Goal: Task Accomplishment & Management: Manage account settings

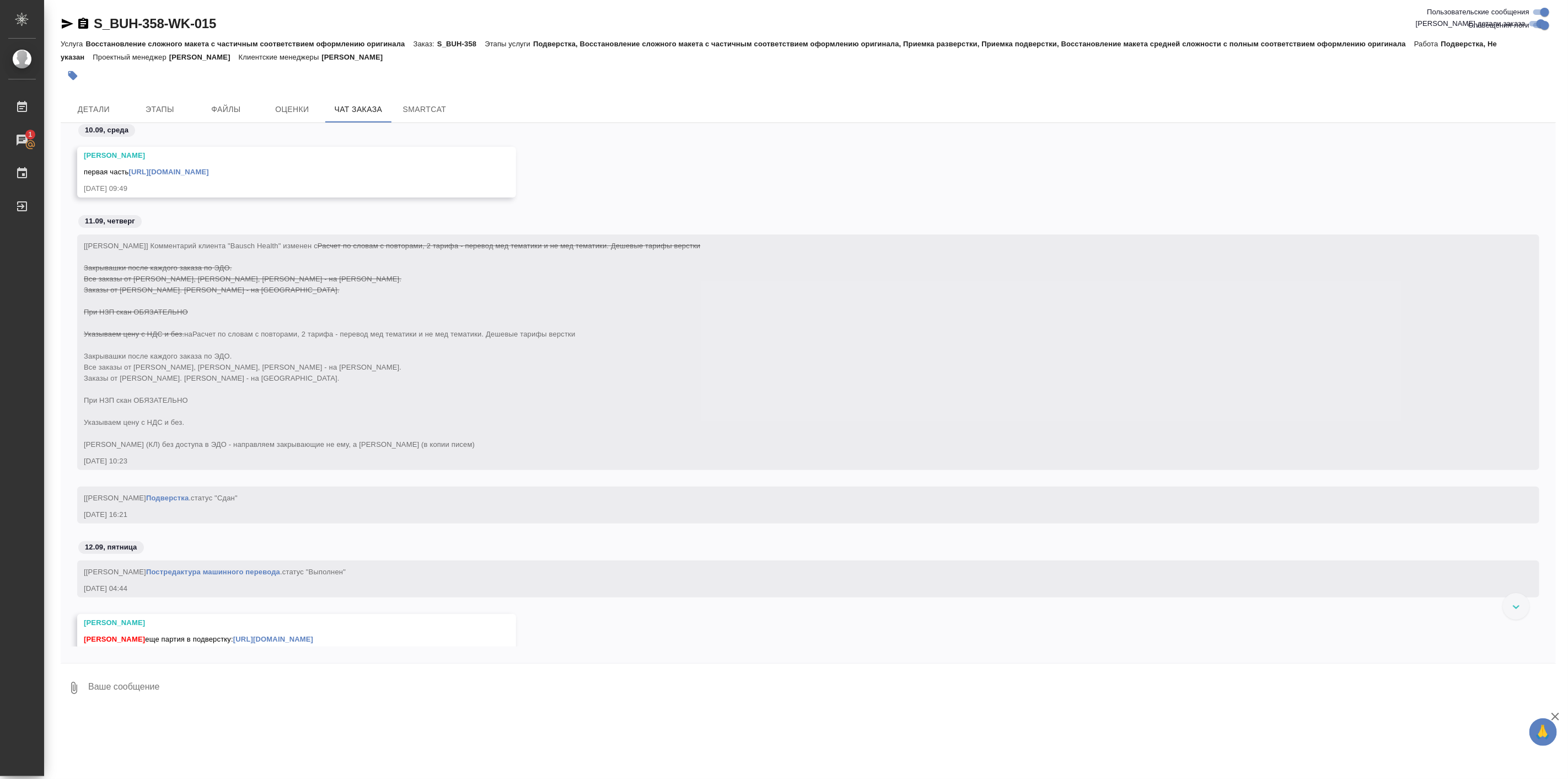
scroll to position [28290, 0]
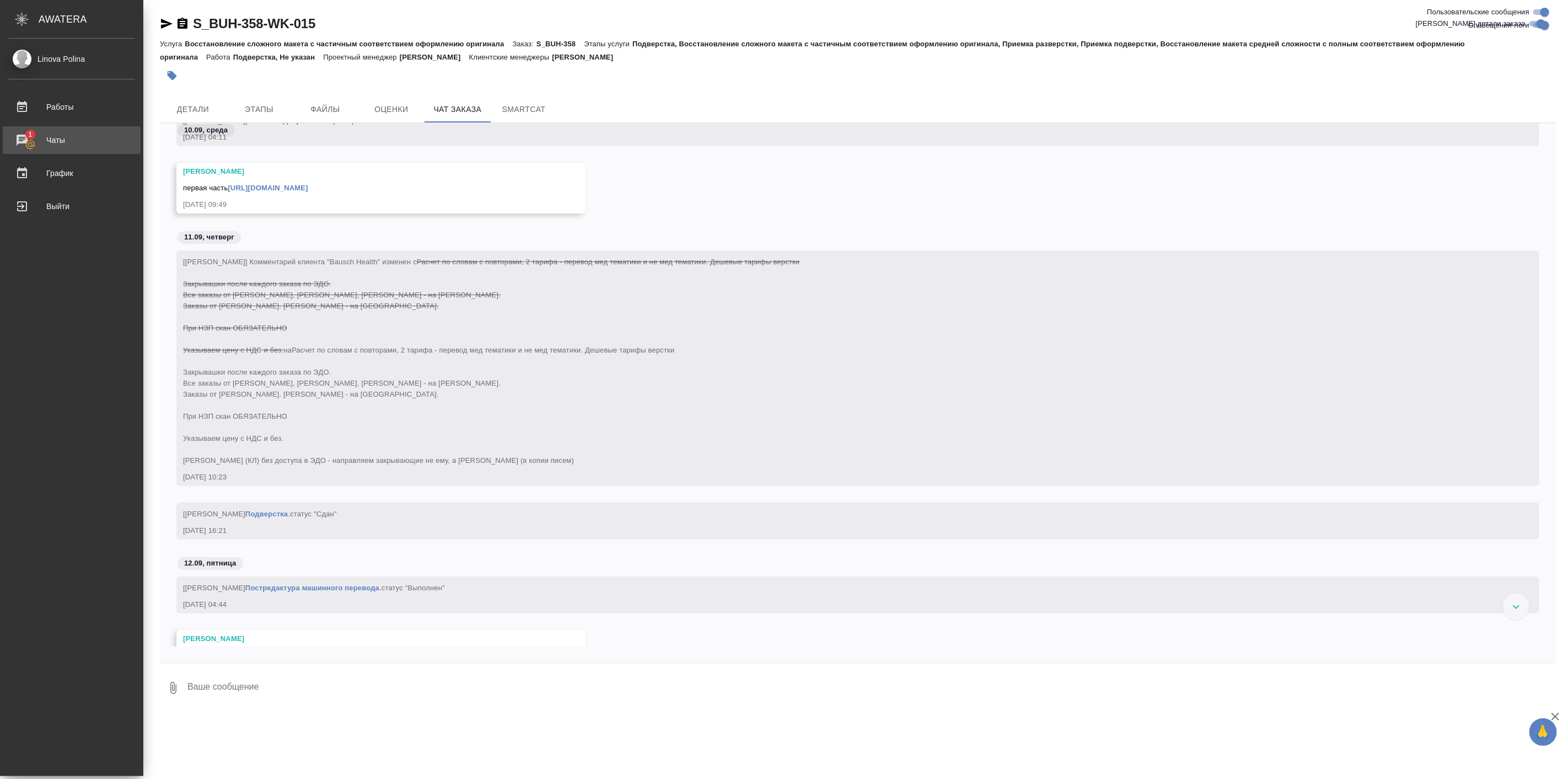
click at [26, 136] on div "Чаты" at bounding box center [71, 140] width 127 height 17
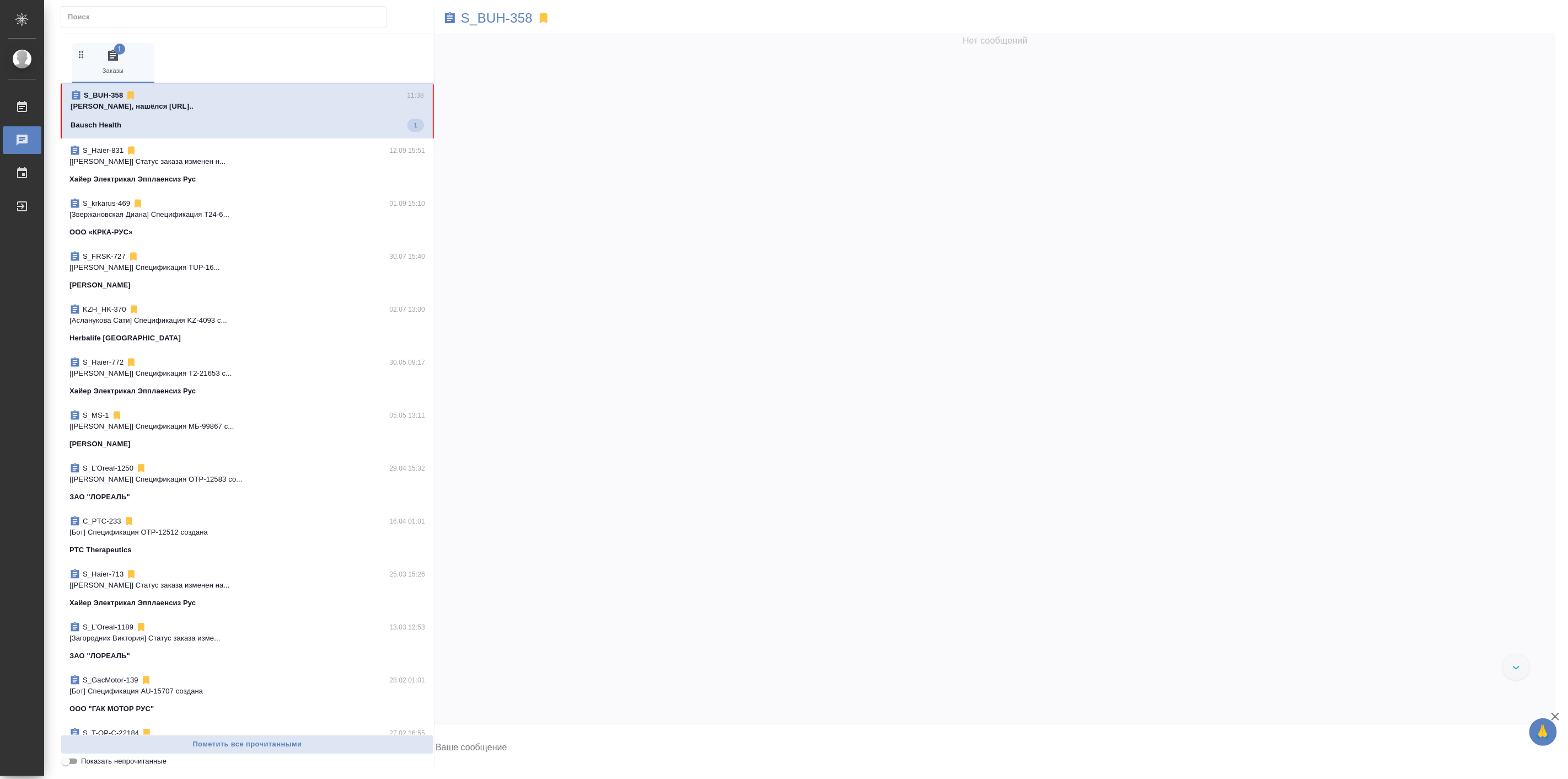
scroll to position [28712, 0]
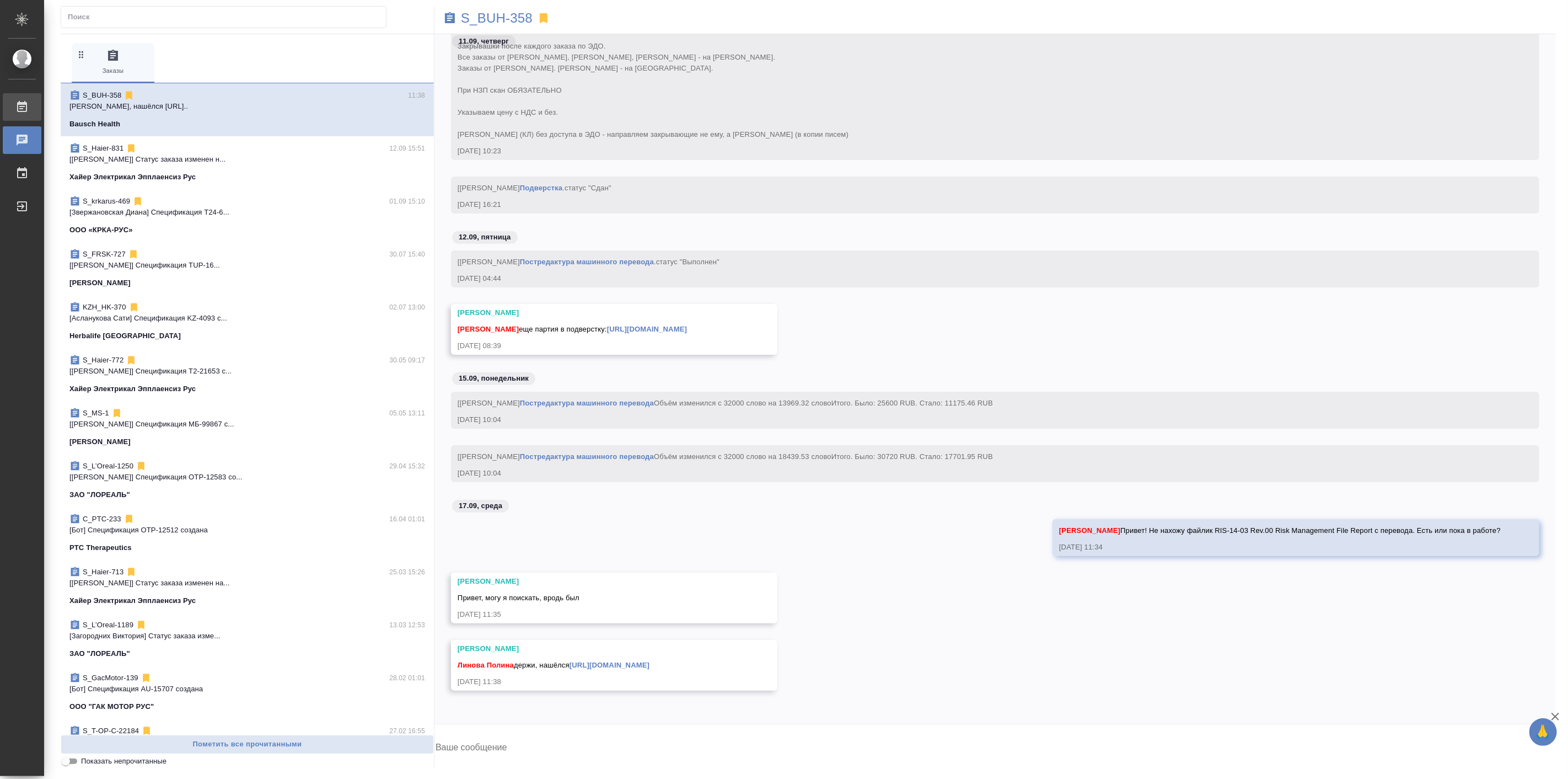
click at [22, 106] on div "Работы" at bounding box center [8, 107] width 28 height 17
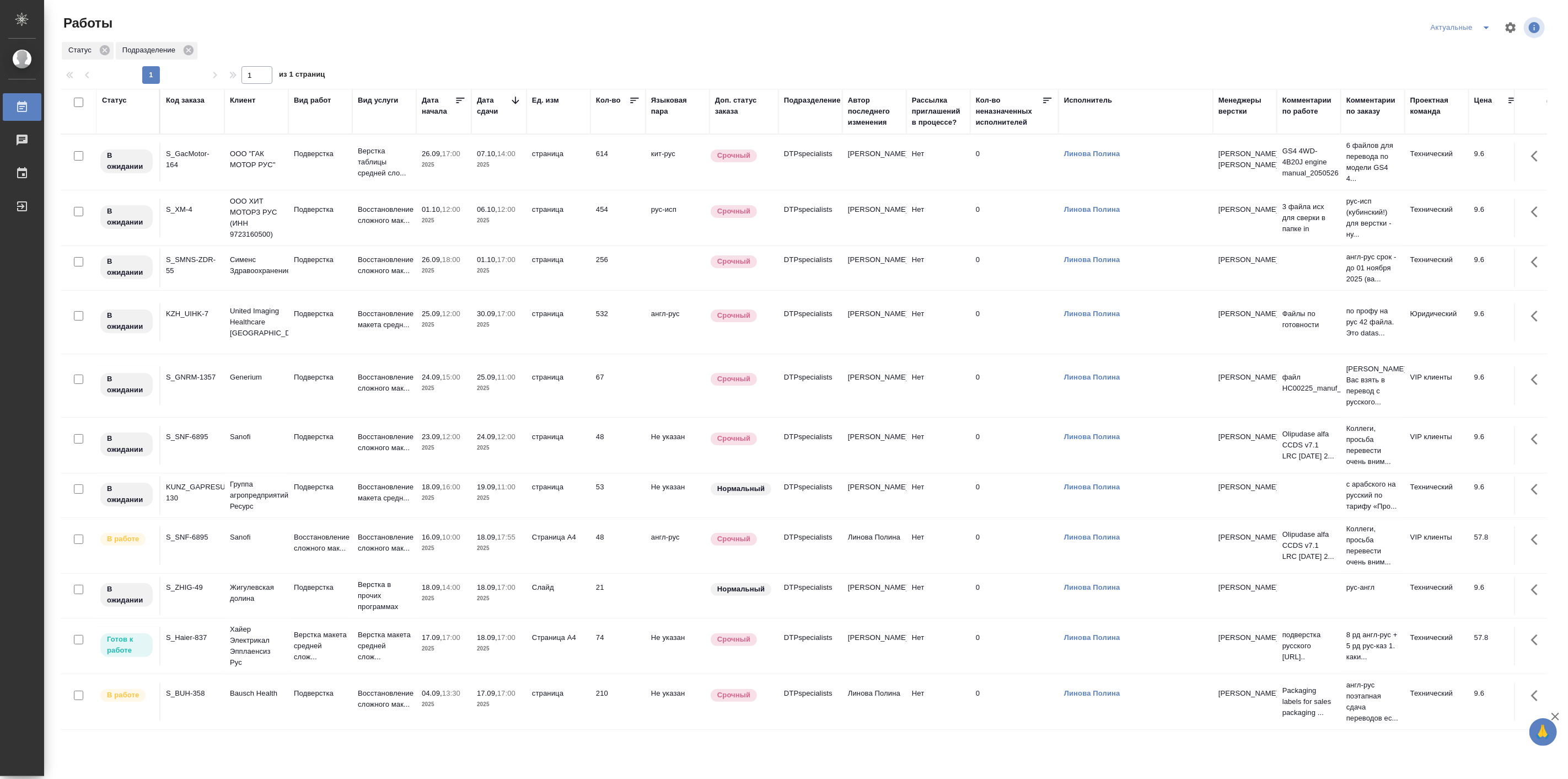
scroll to position [11, 0]
click at [401, 706] on p "Восстановление сложного мак..." at bounding box center [384, 699] width 53 height 22
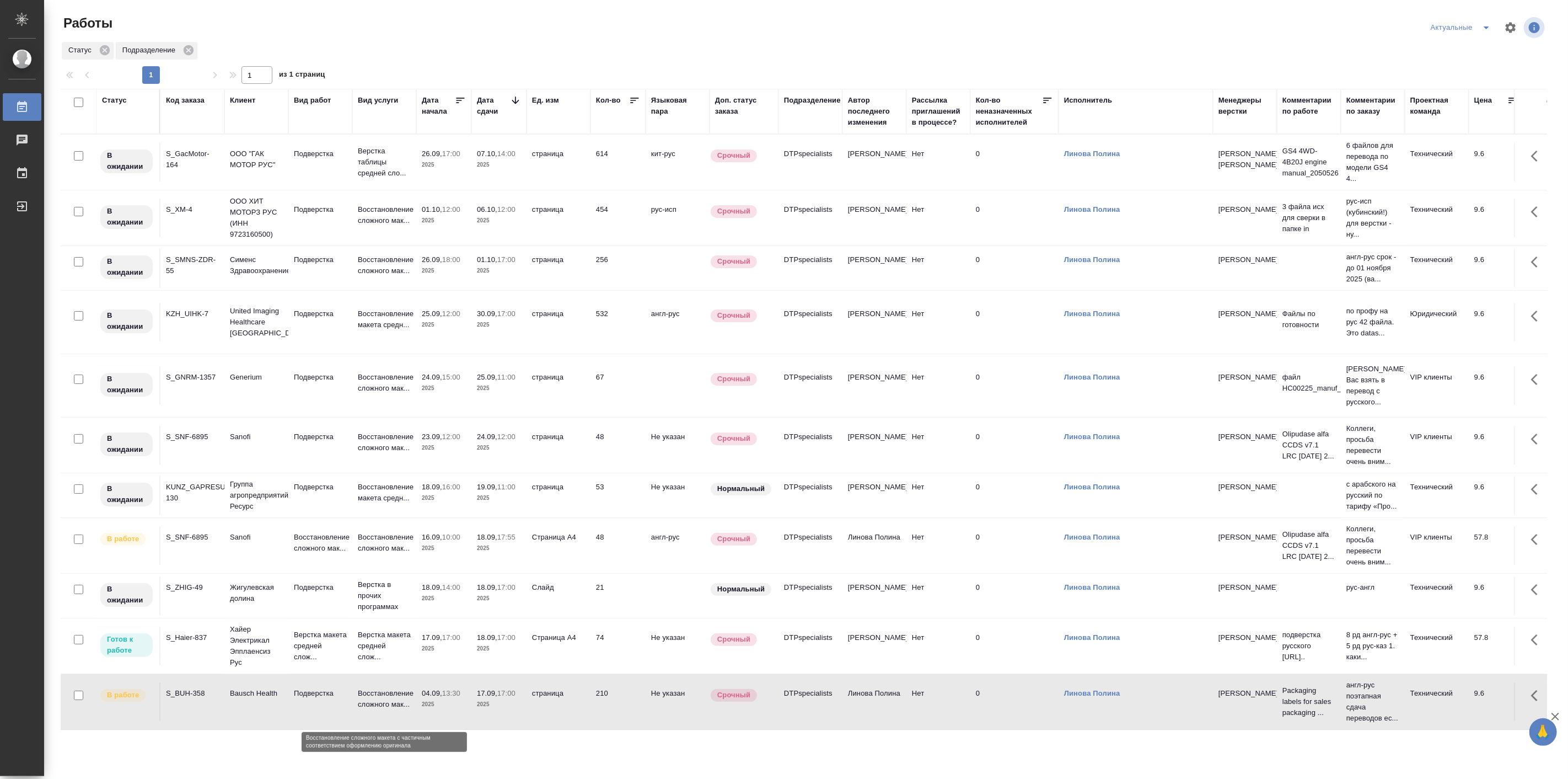
click at [401, 706] on p "Восстановление сложного мак..." at bounding box center [384, 699] width 53 height 22
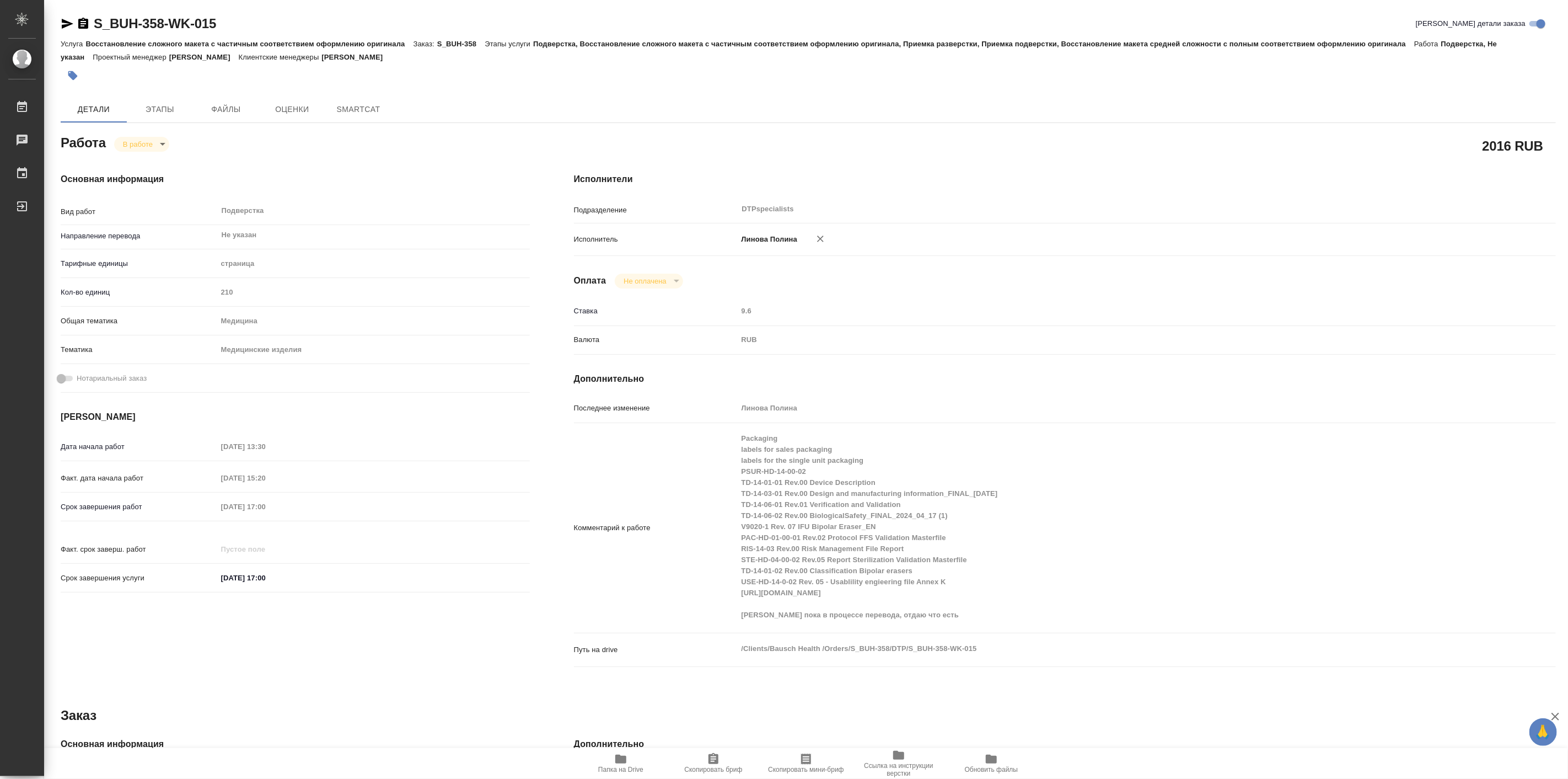
type textarea "x"
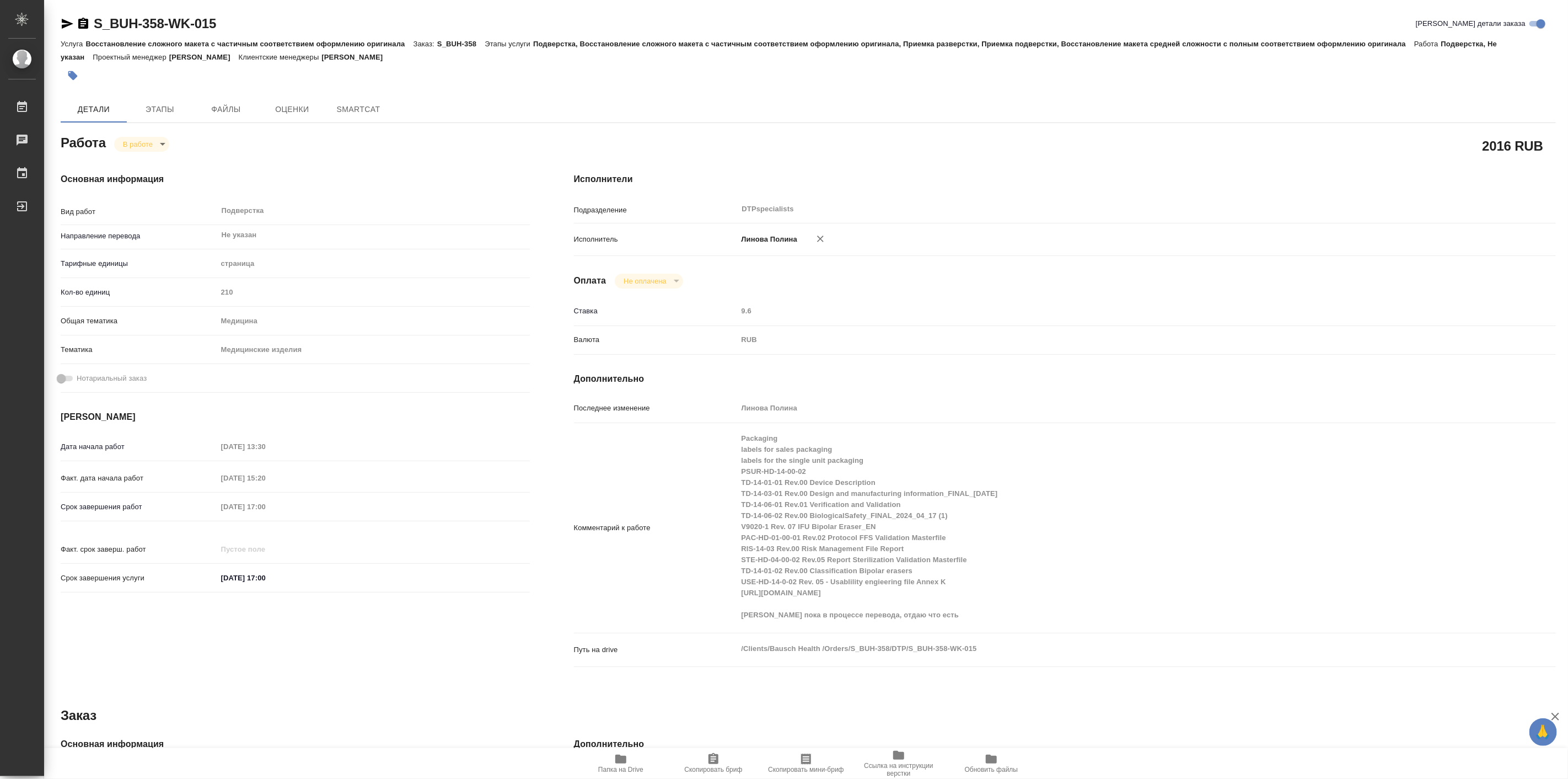
type textarea "x"
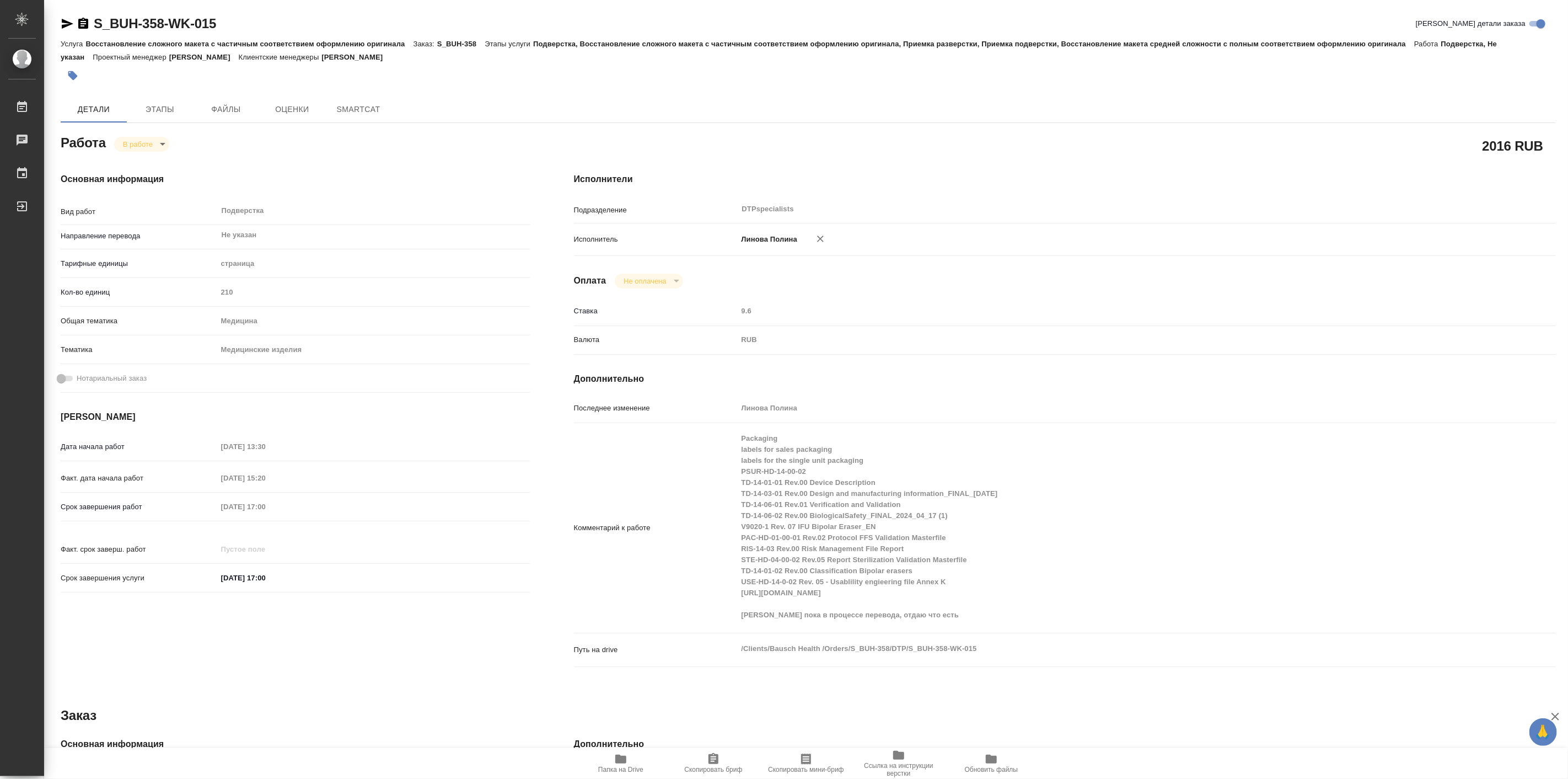
type textarea "x"
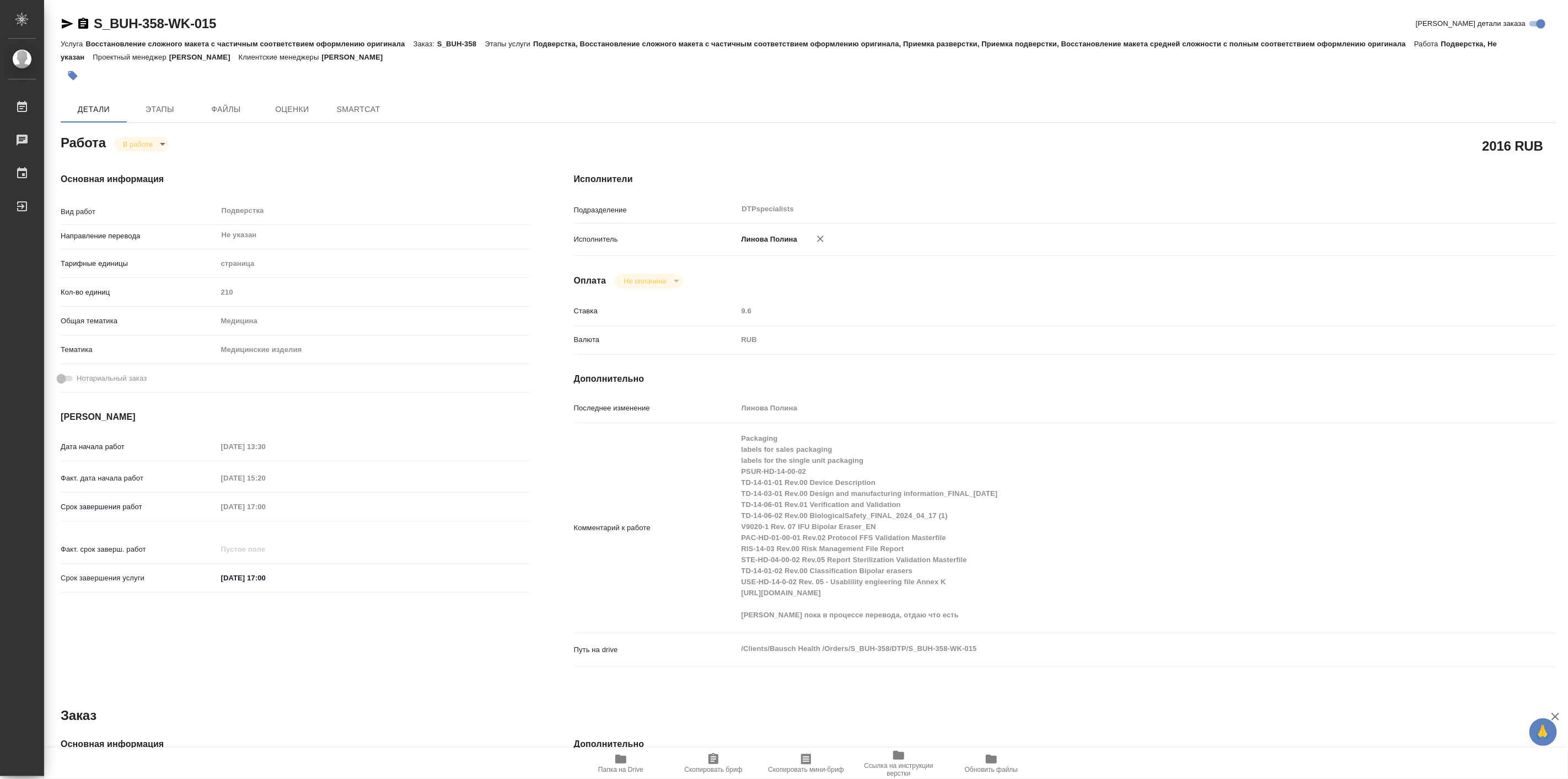
type textarea "x"
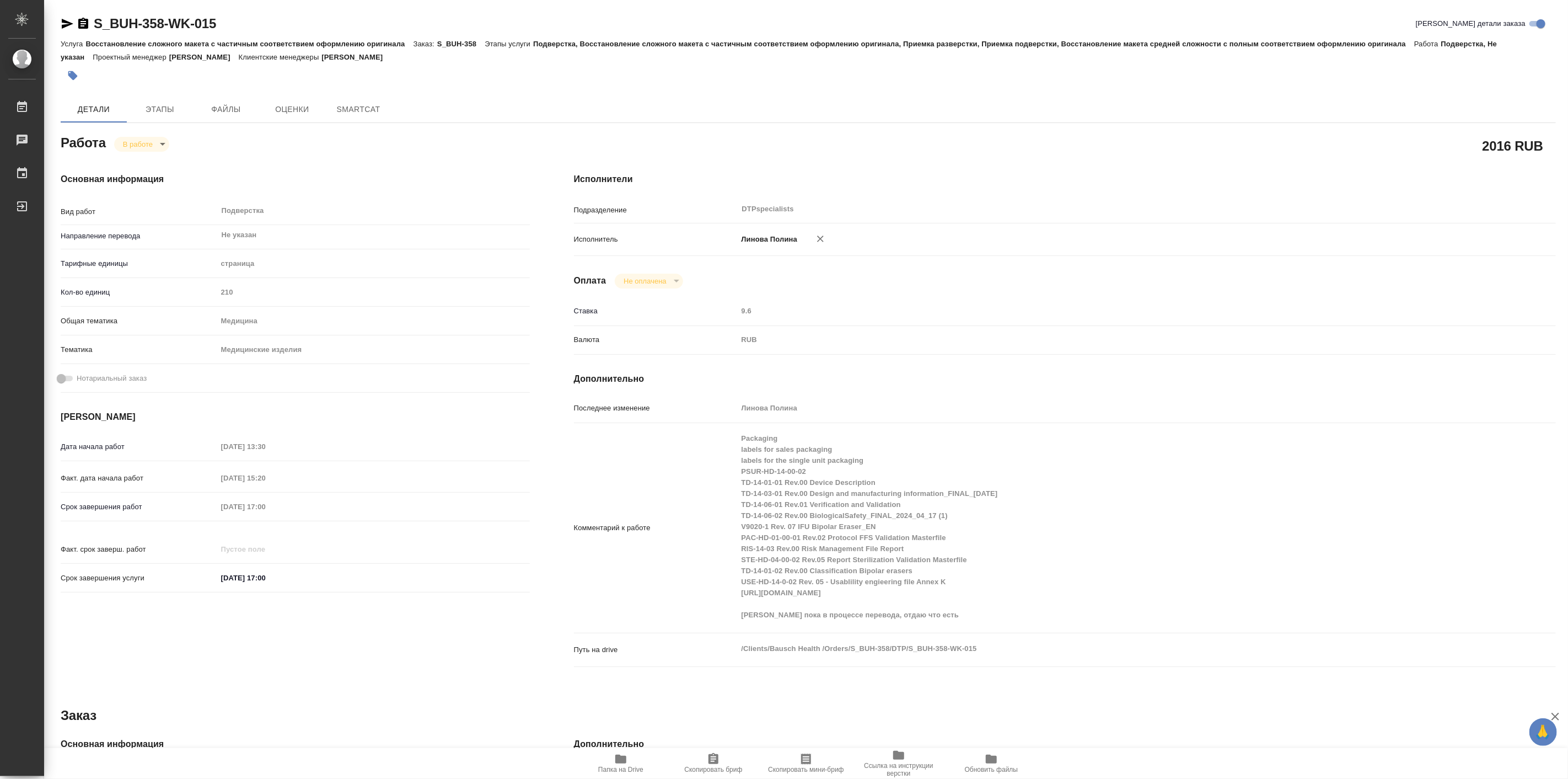
type textarea "x"
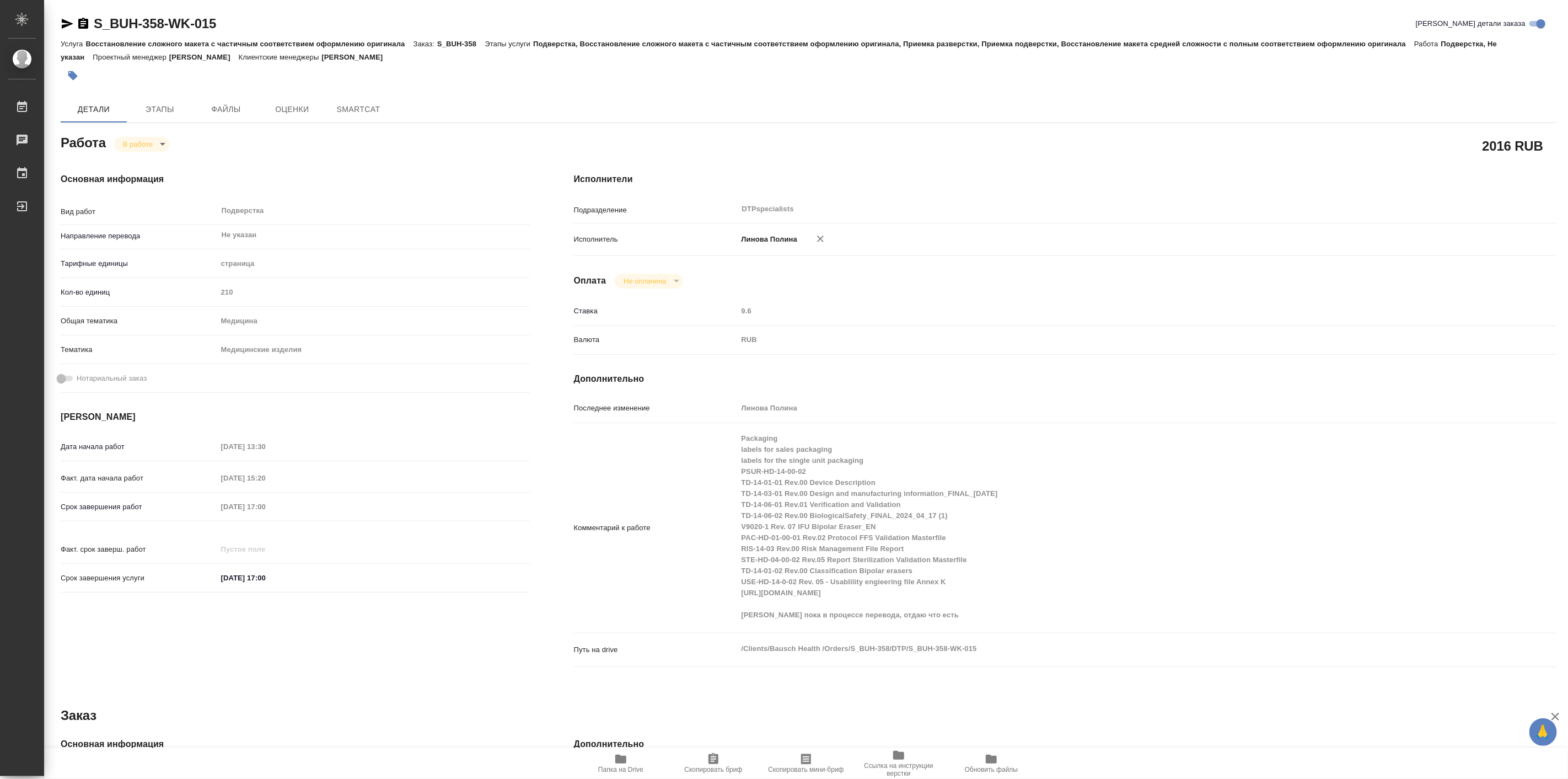
type textarea "x"
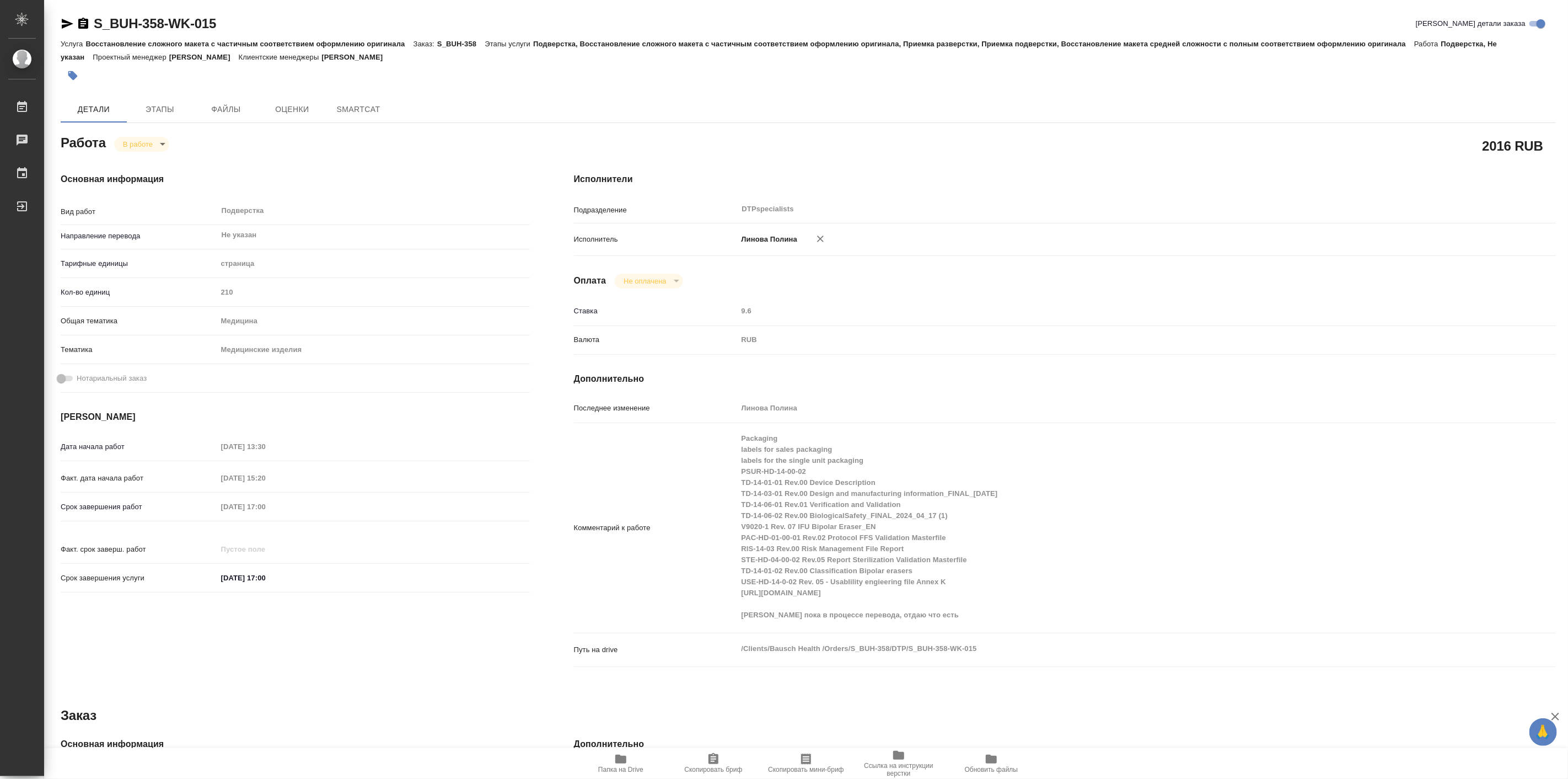
type textarea "x"
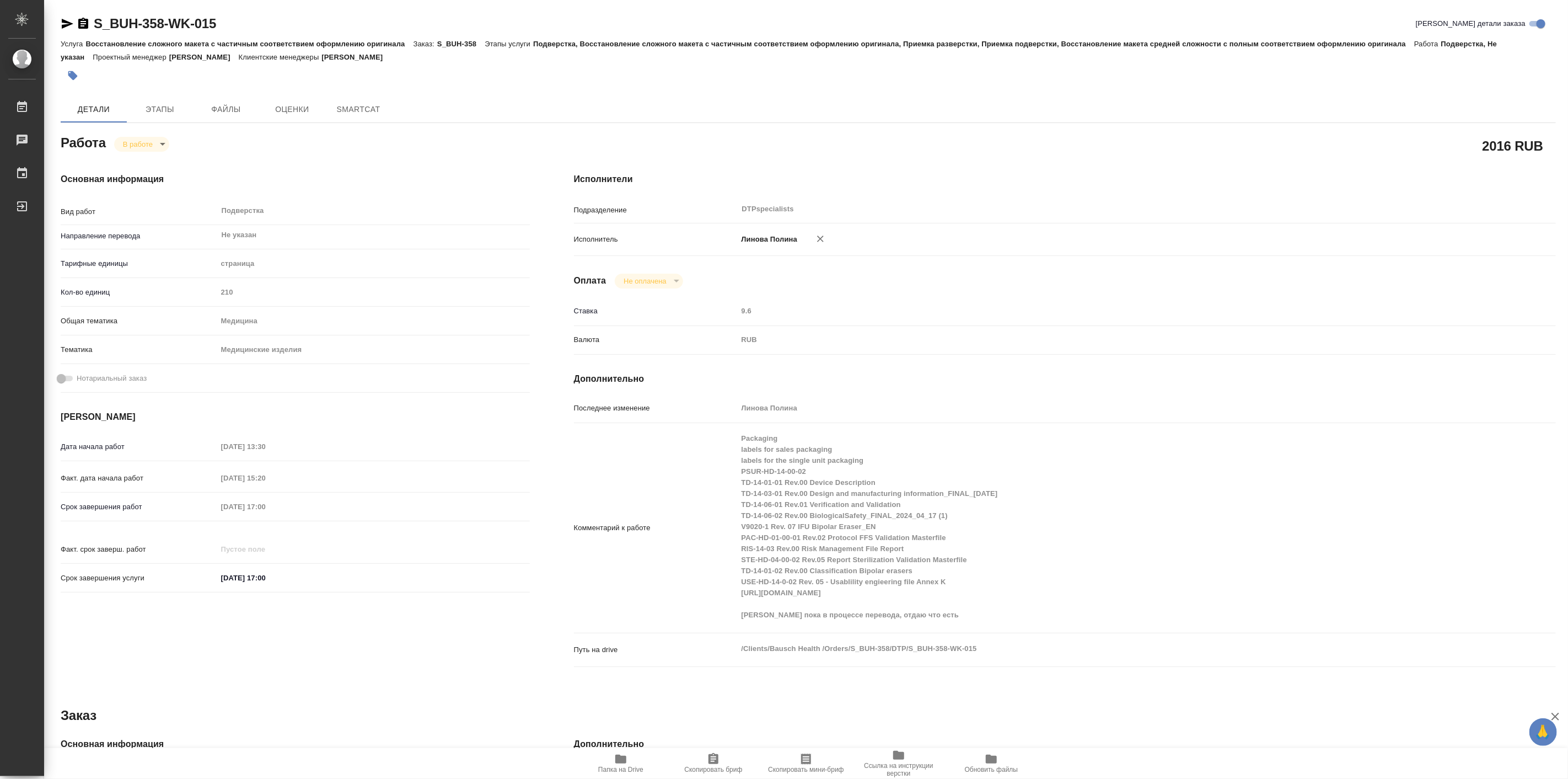
type textarea "x"
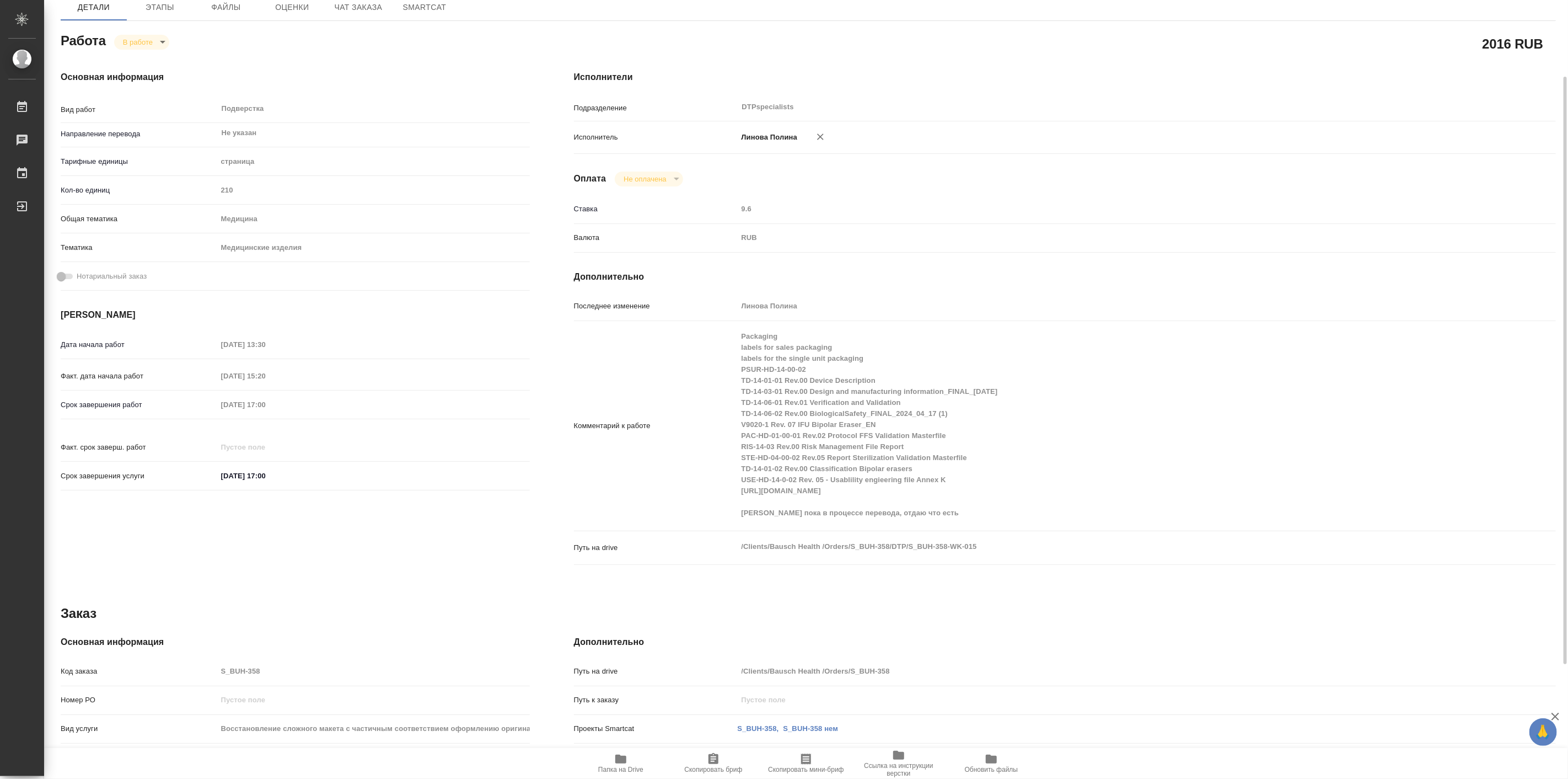
type textarea "x"
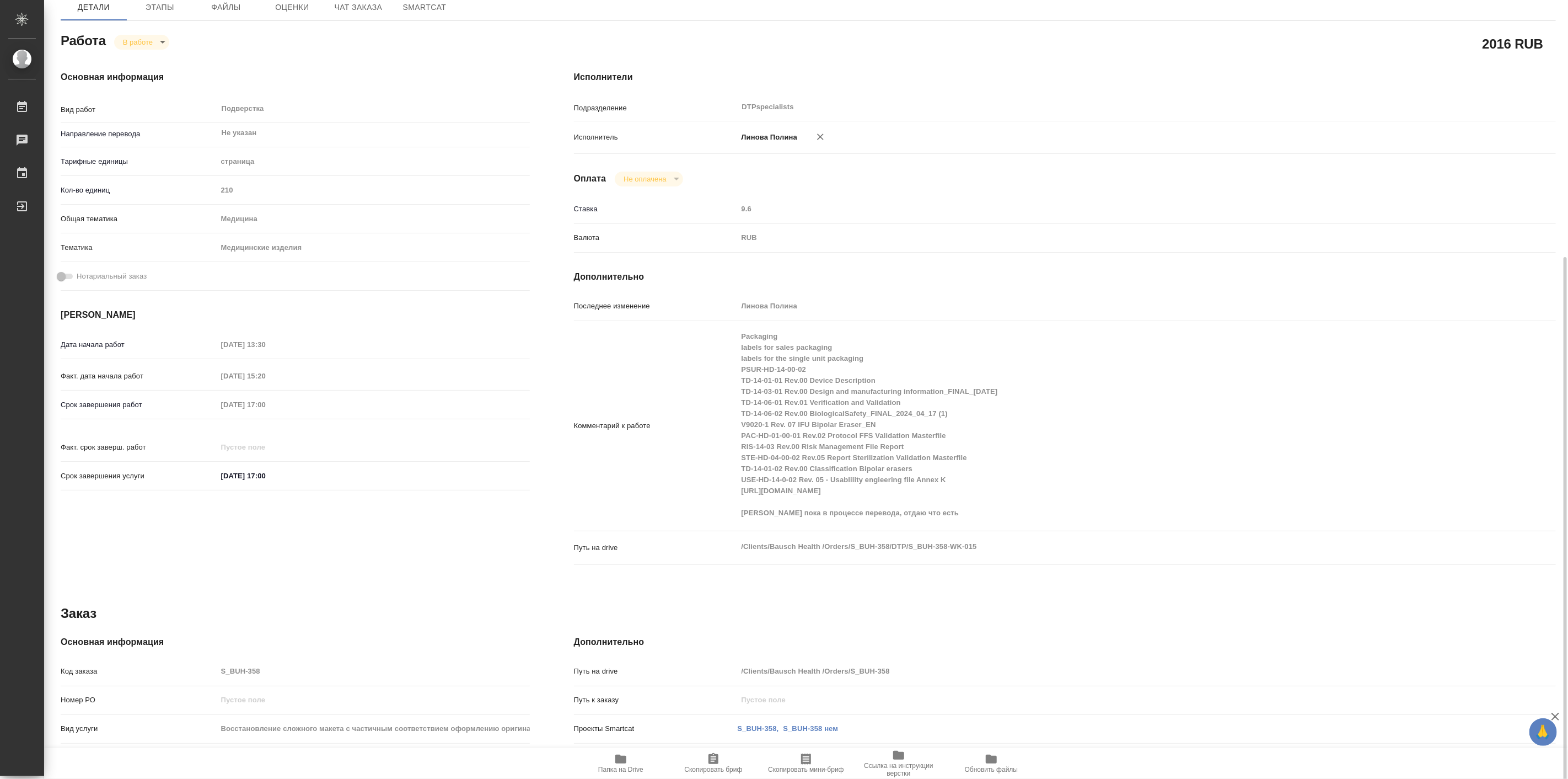
scroll to position [253, 0]
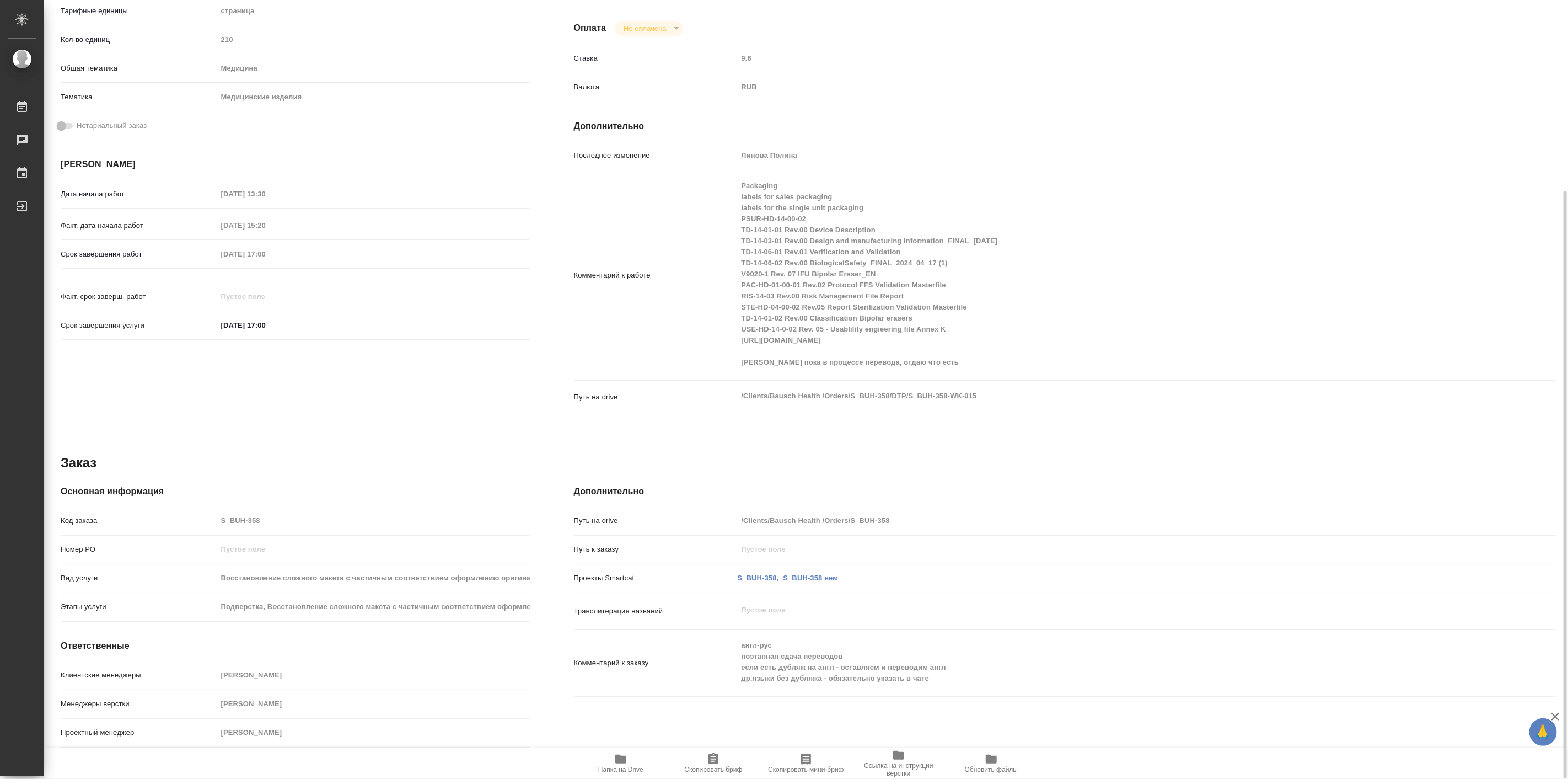
type textarea "x"
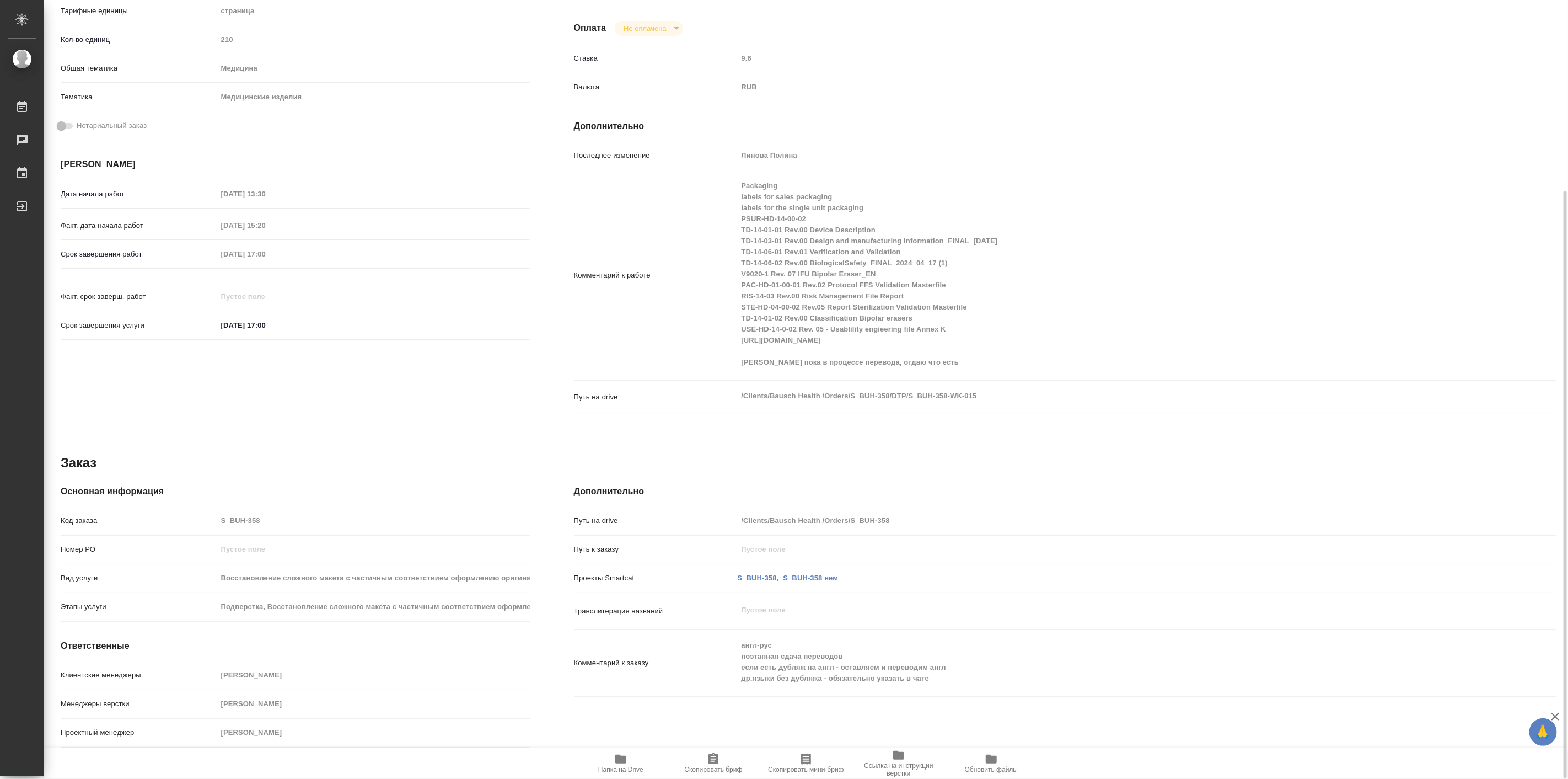
type textarea "x"
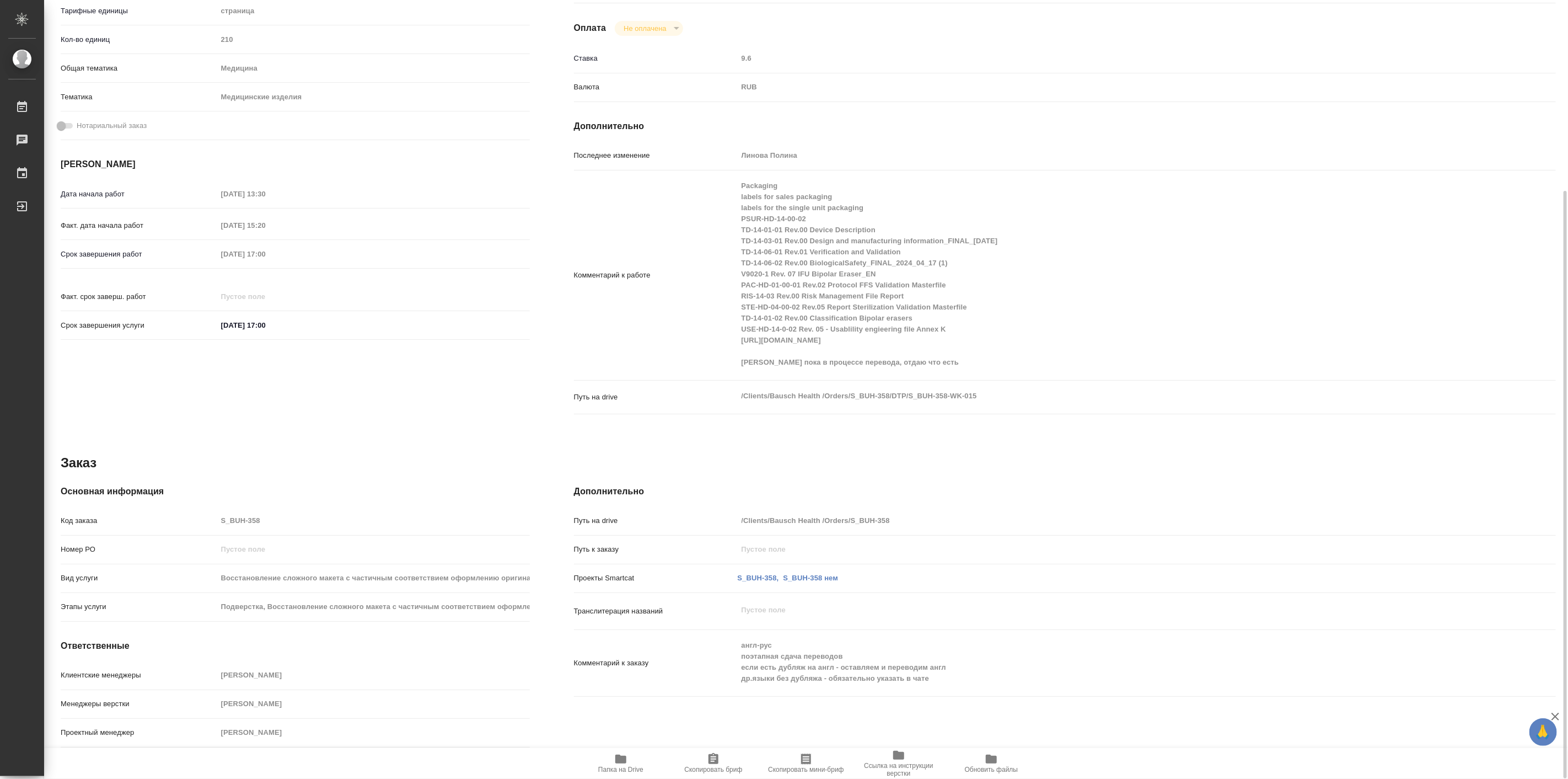
scroll to position [0, 0]
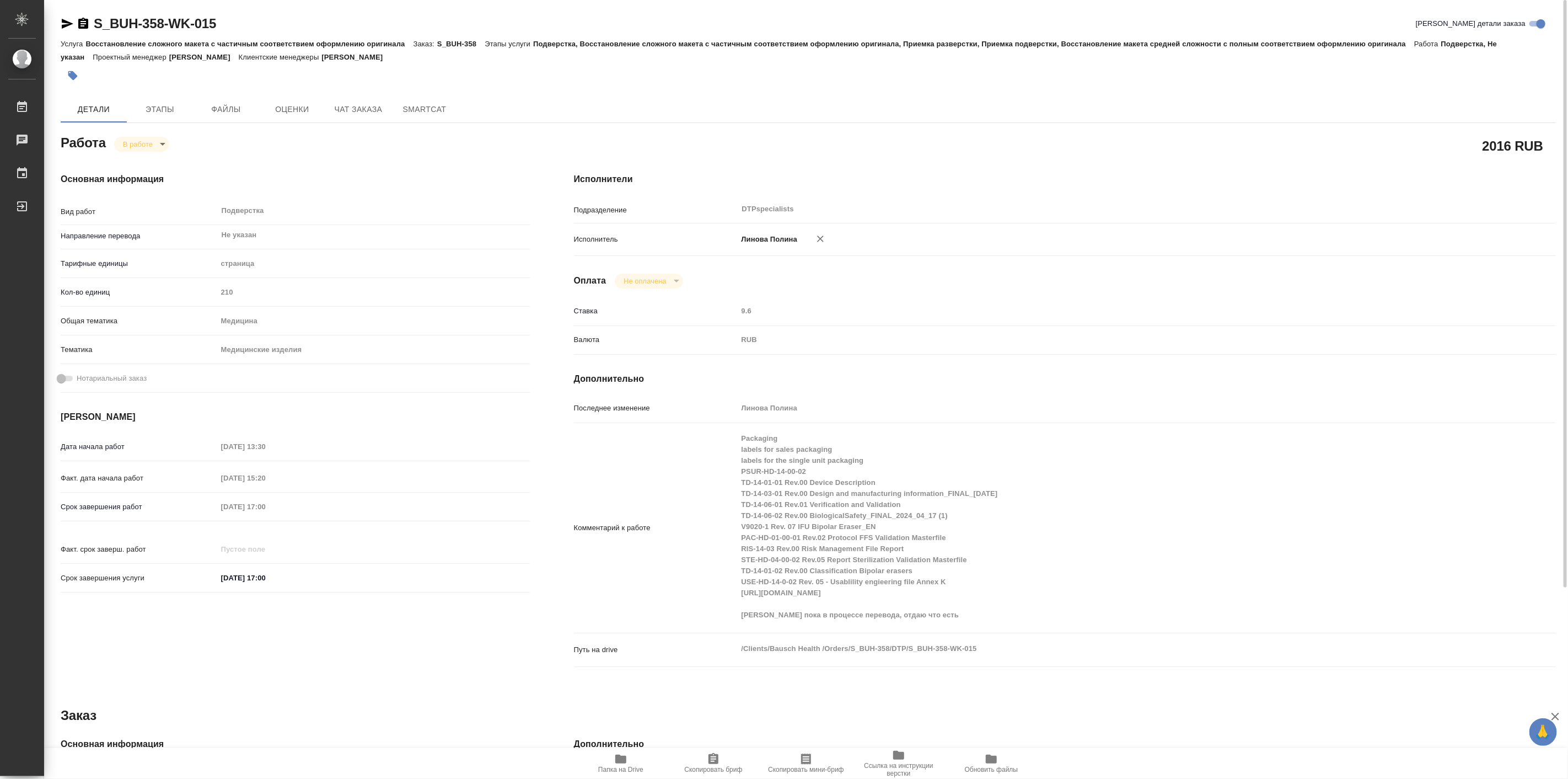
click at [141, 92] on div "S_BUH-358-WK-015 Кратко детали заказа Услуга Восстановление сложного макета с ч…" at bounding box center [809, 516] width 1507 height 1033
click at [155, 103] on span "Этапы" at bounding box center [160, 109] width 53 height 14
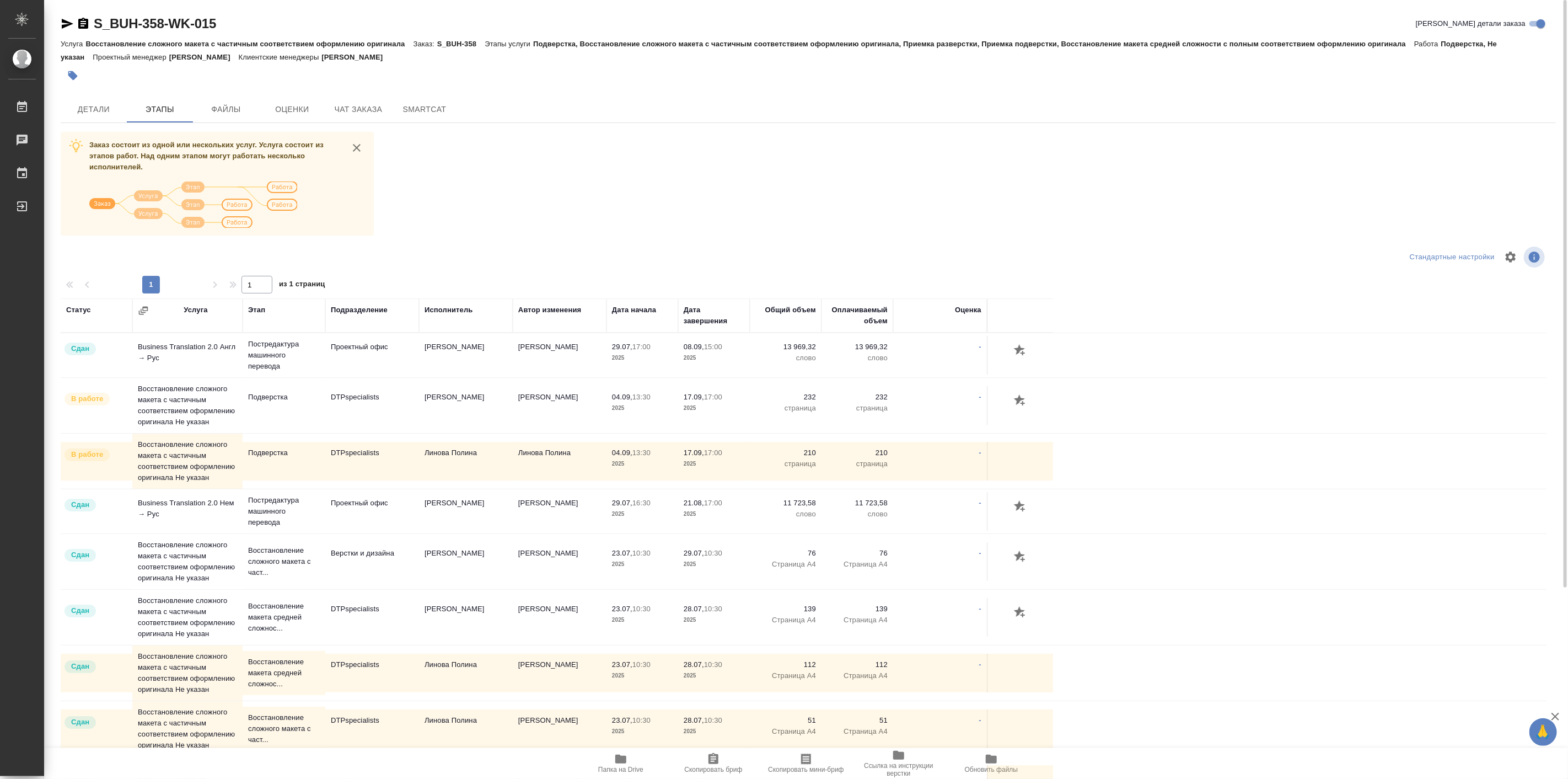
click at [462, 693] on td "Линова Полина" at bounding box center [466, 673] width 94 height 39
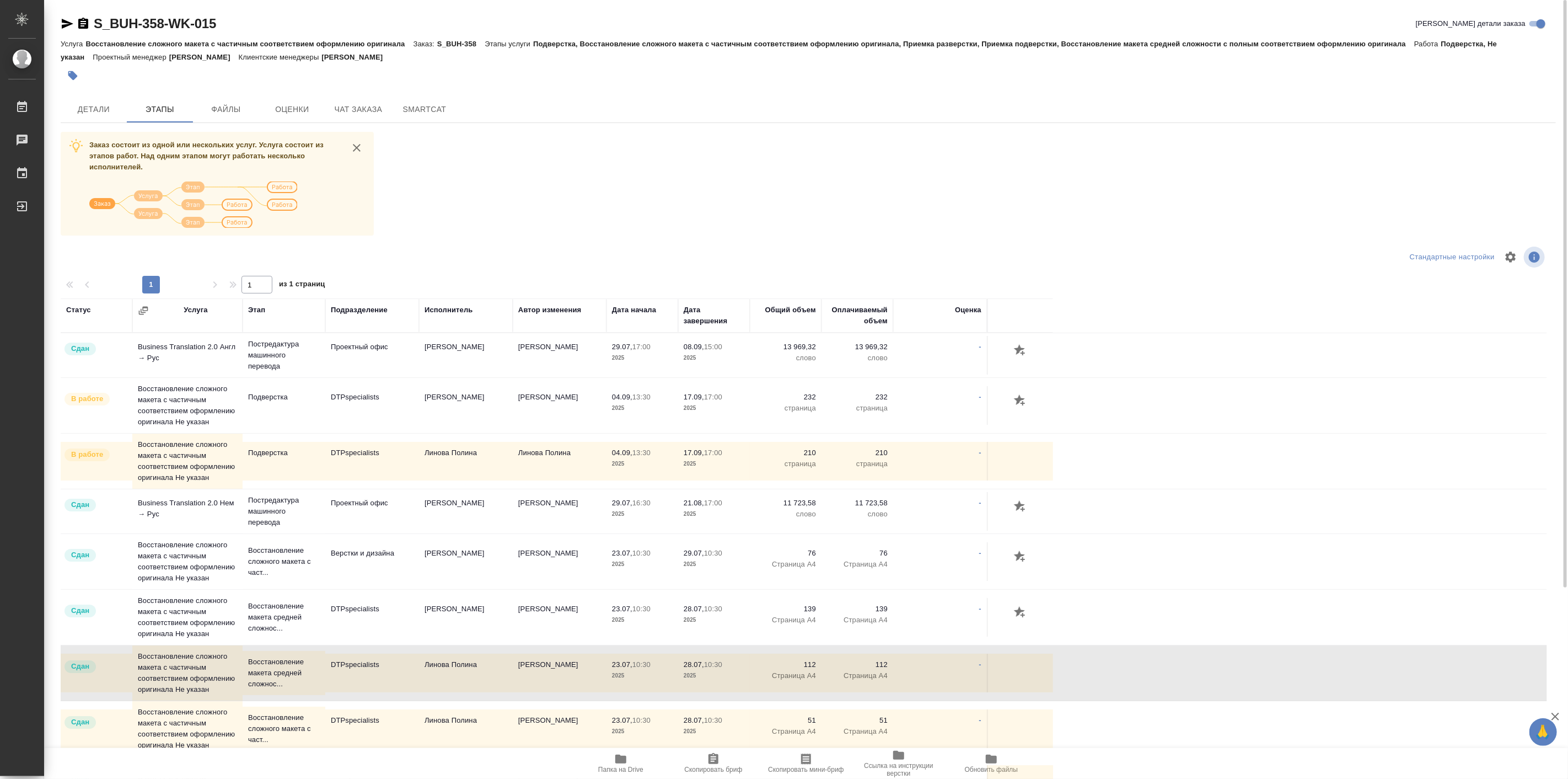
click at [462, 693] on td "Линова Полина" at bounding box center [466, 673] width 94 height 39
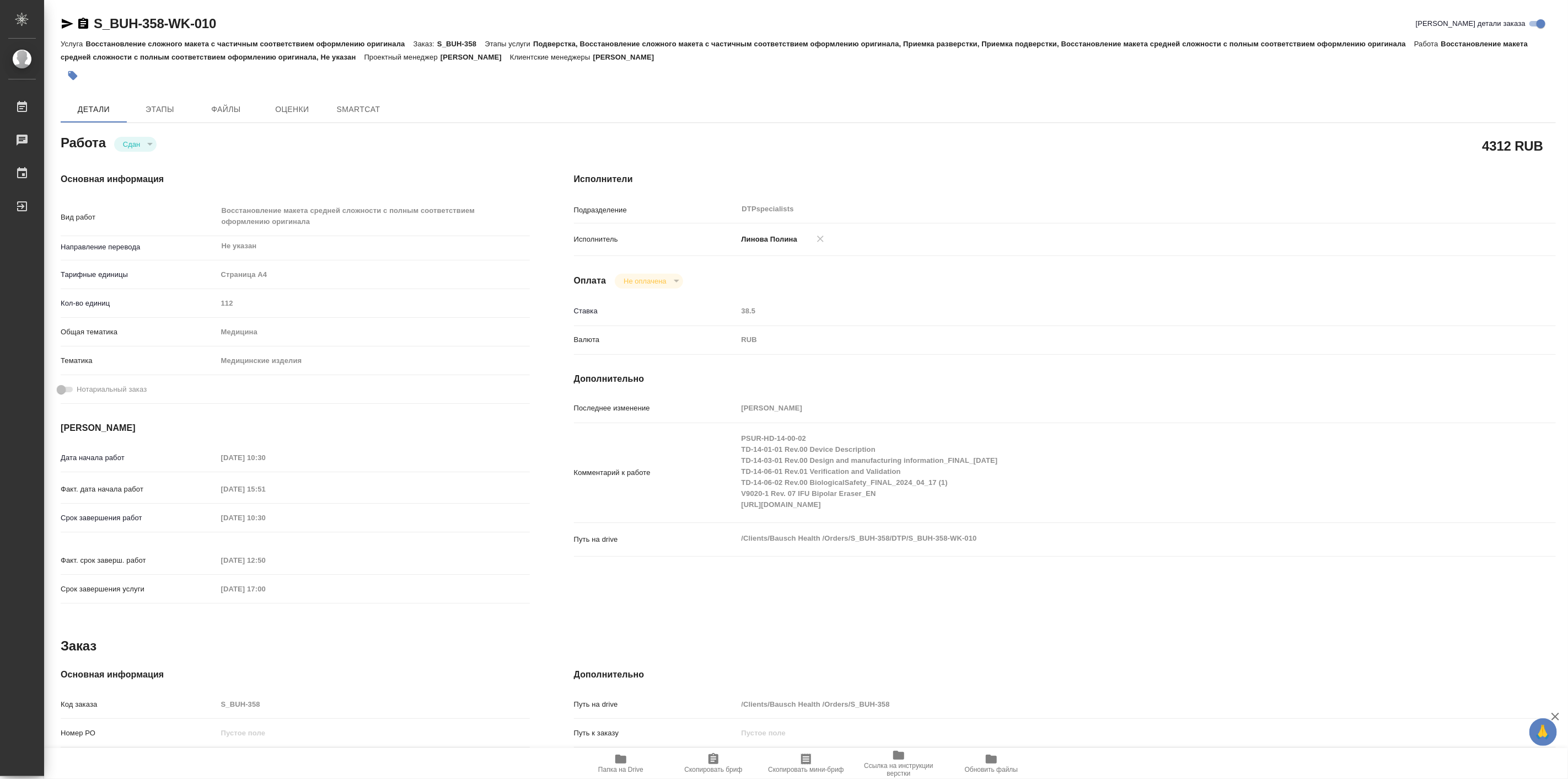
type textarea "x"
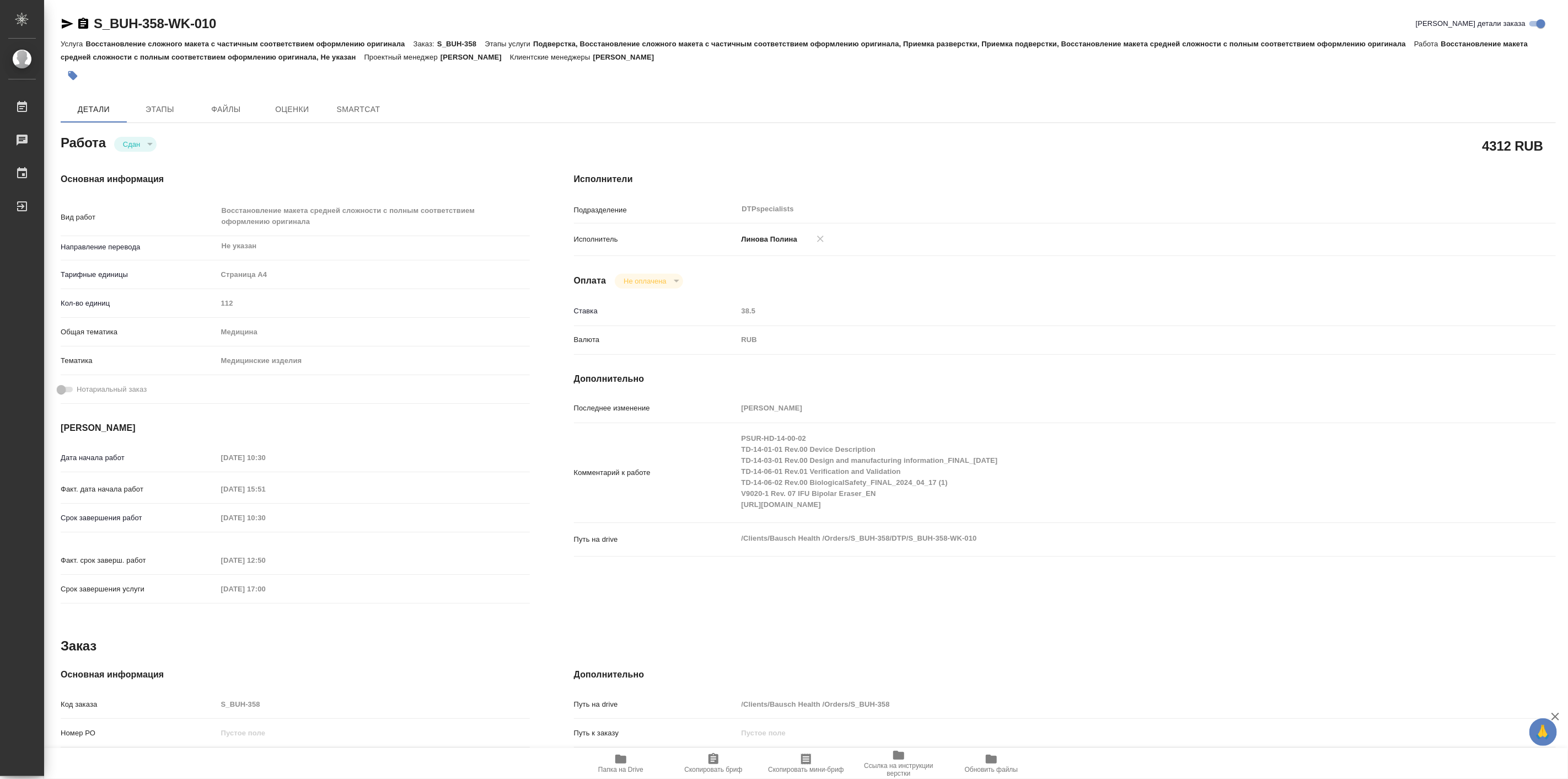
type textarea "x"
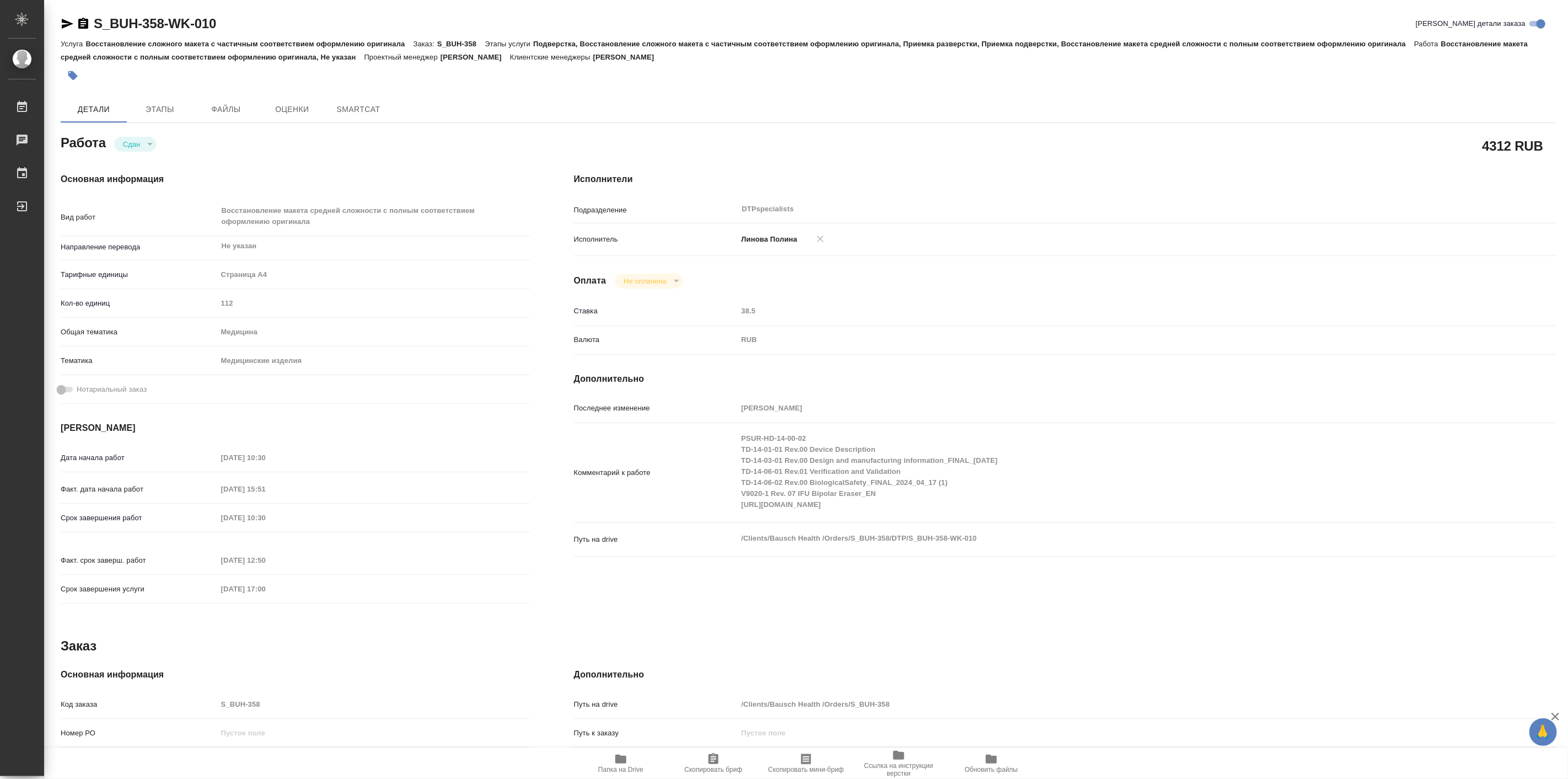
type textarea "x"
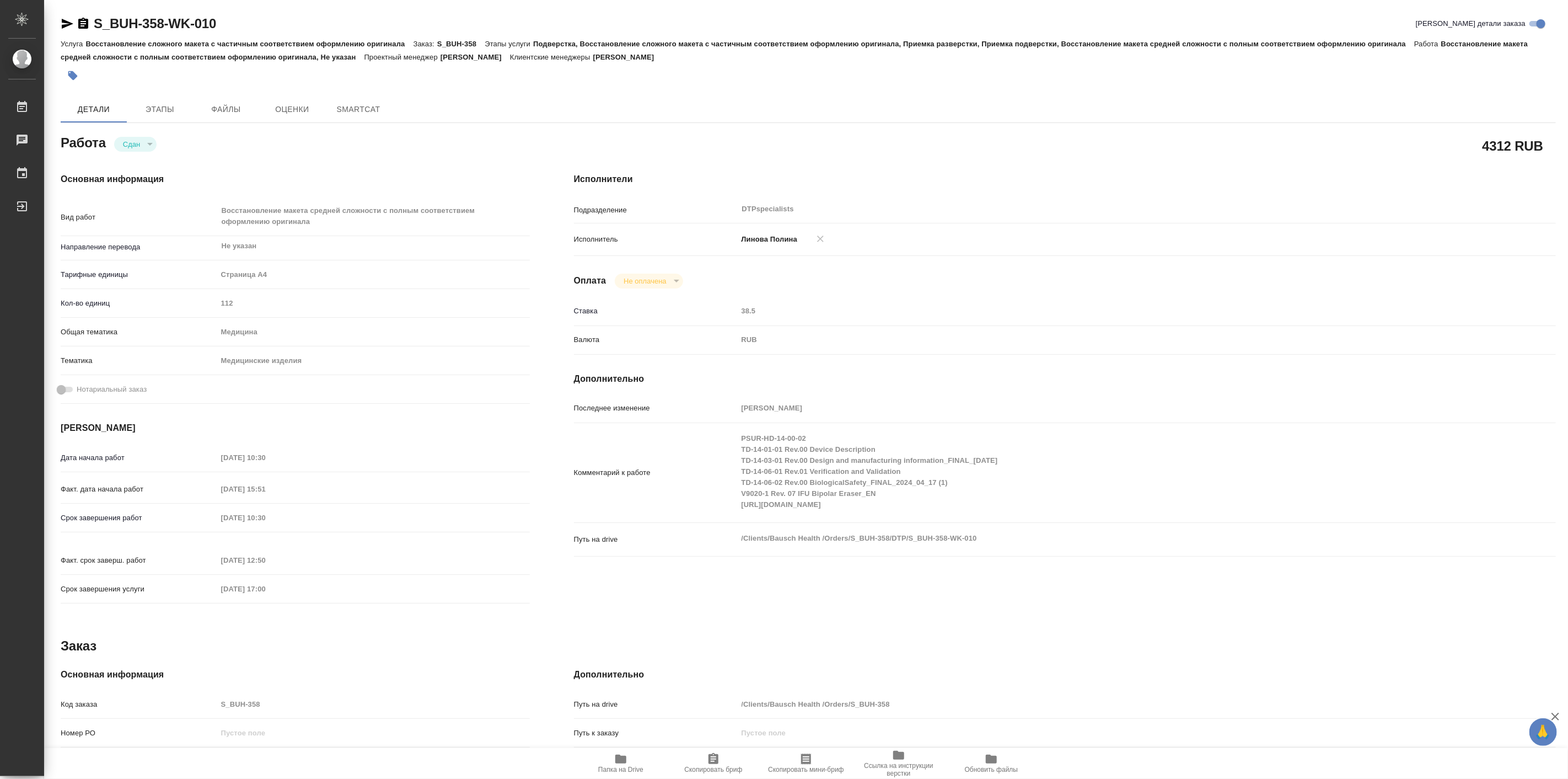
type textarea "x"
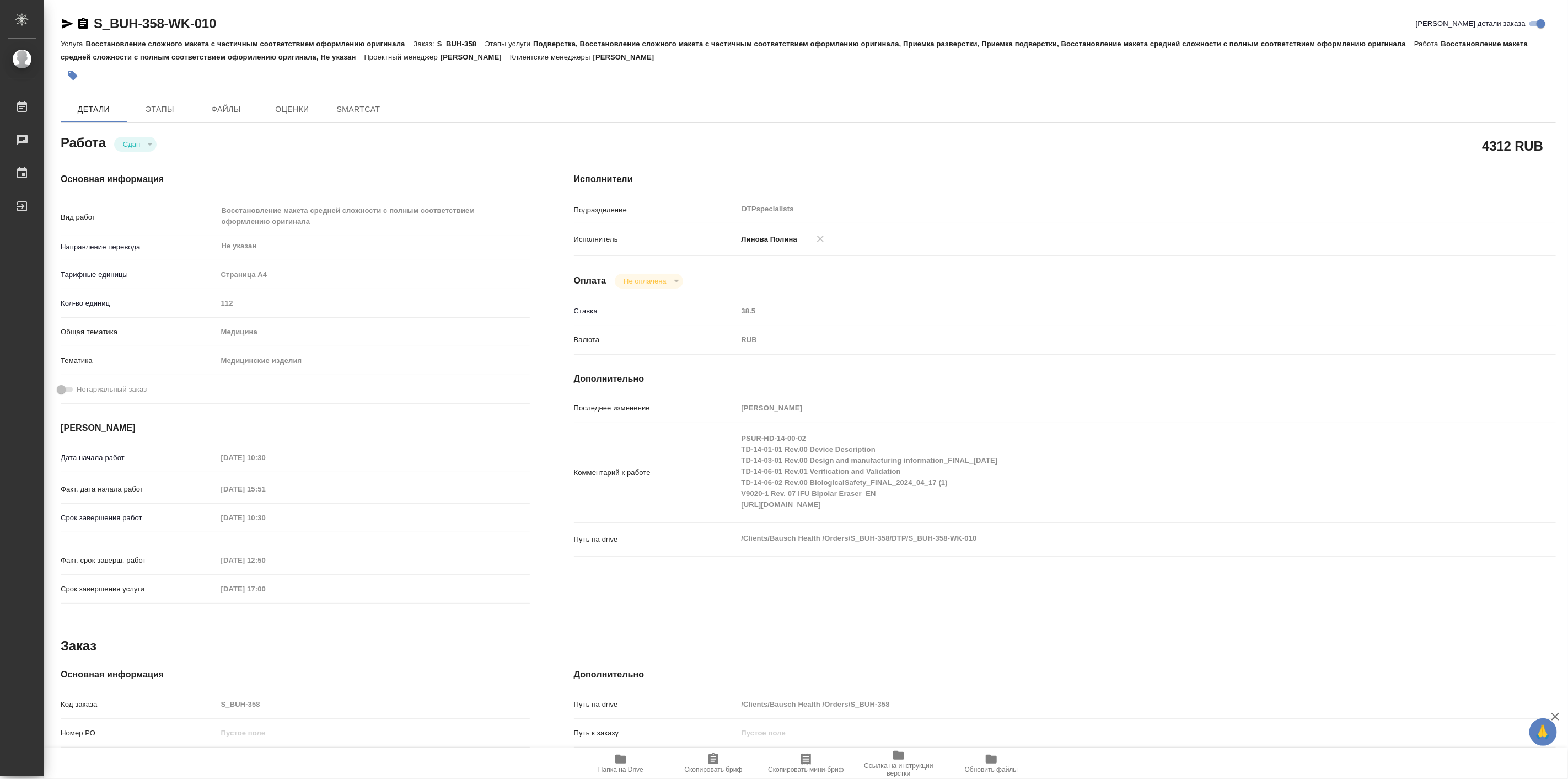
type textarea "x"
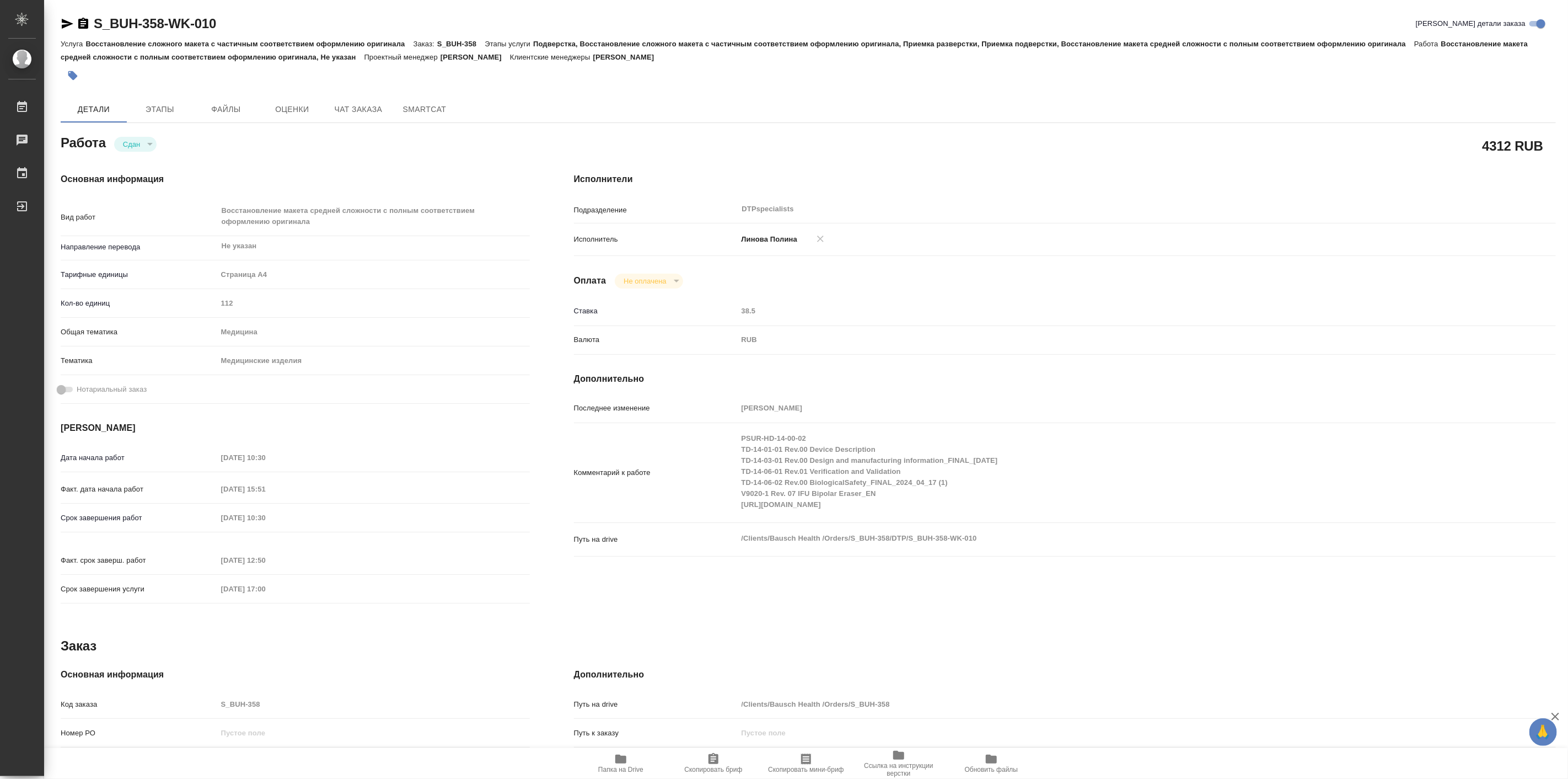
type textarea "x"
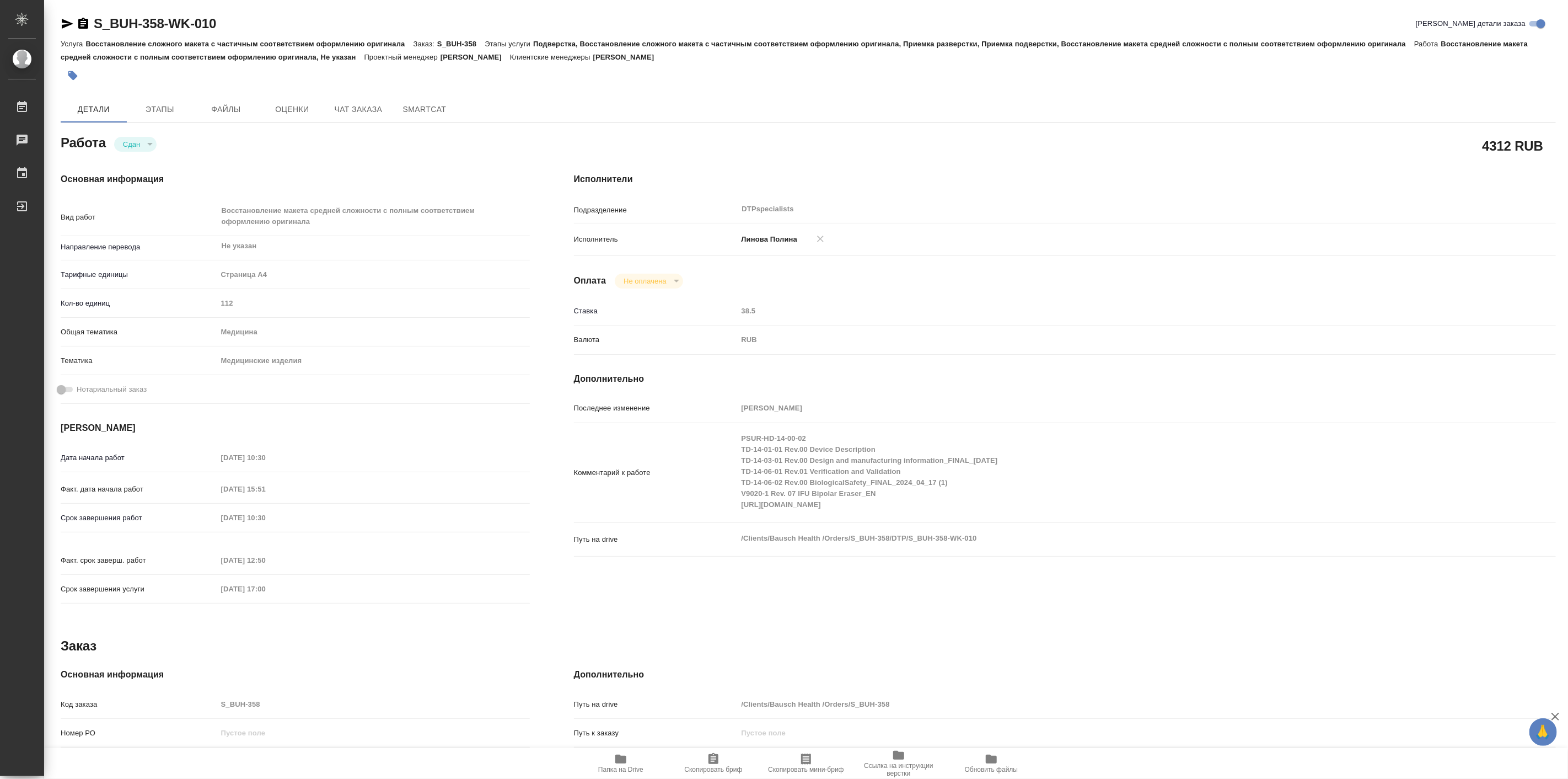
type textarea "x"
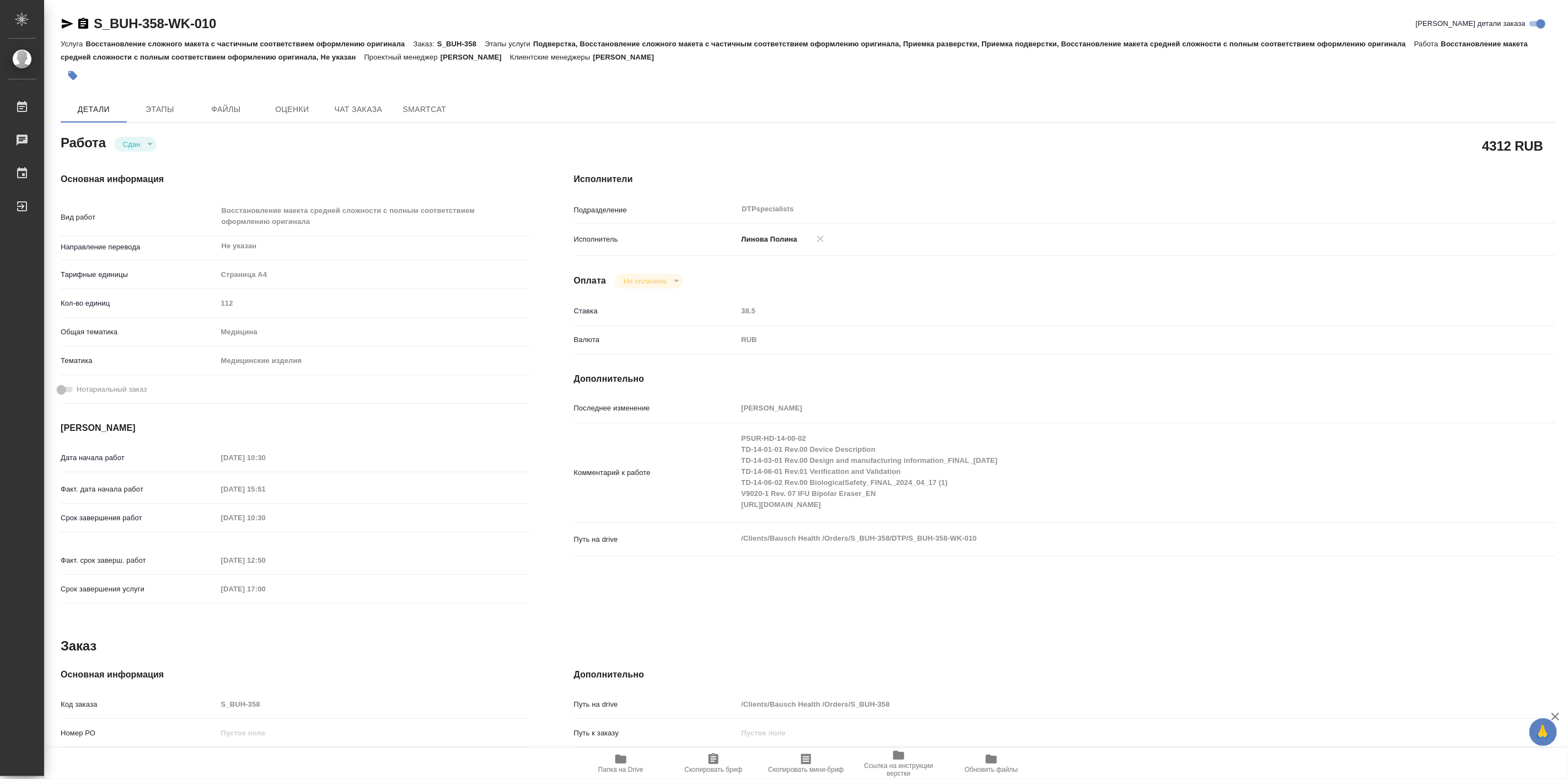
type textarea "x"
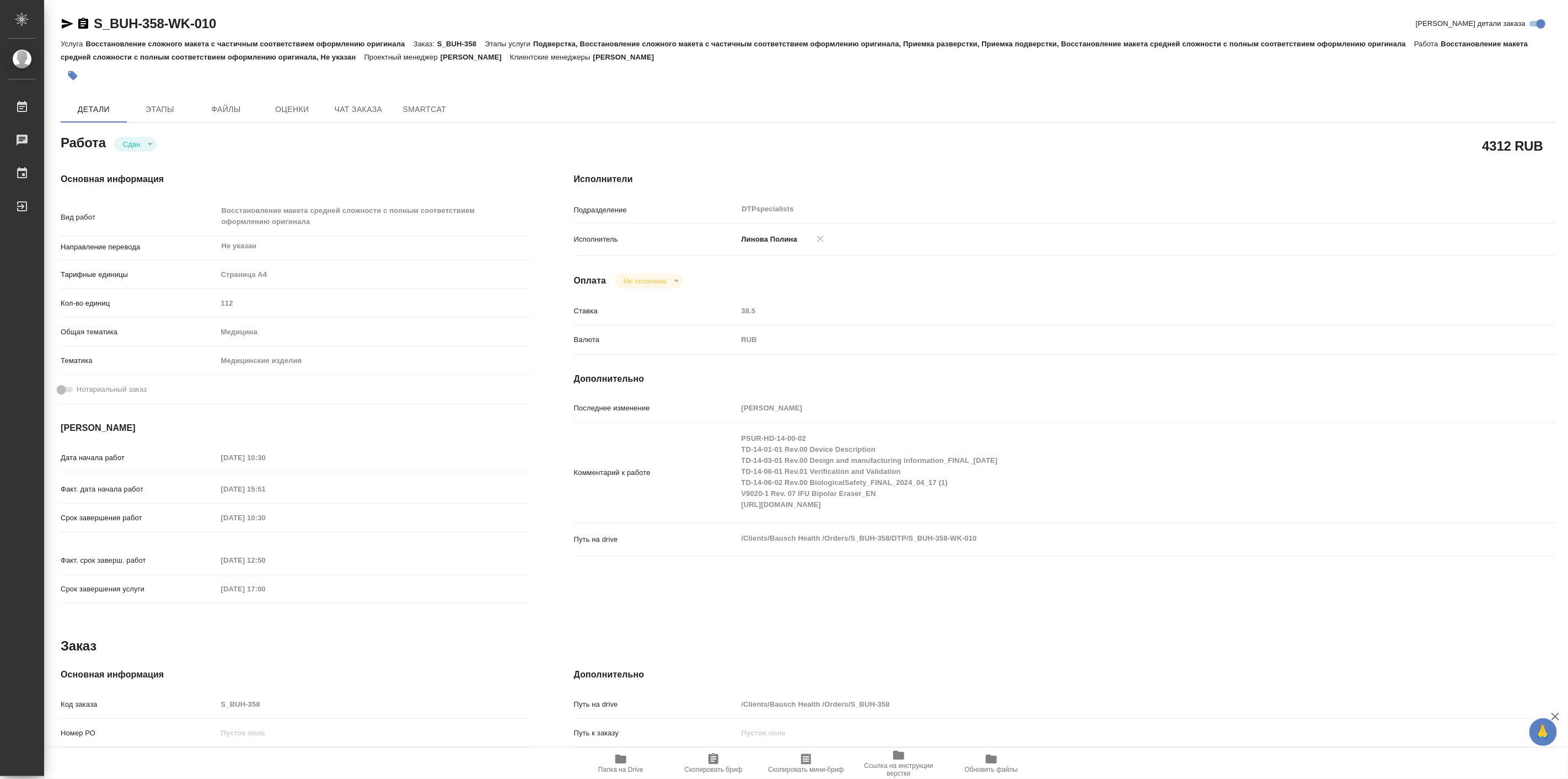
type textarea "x"
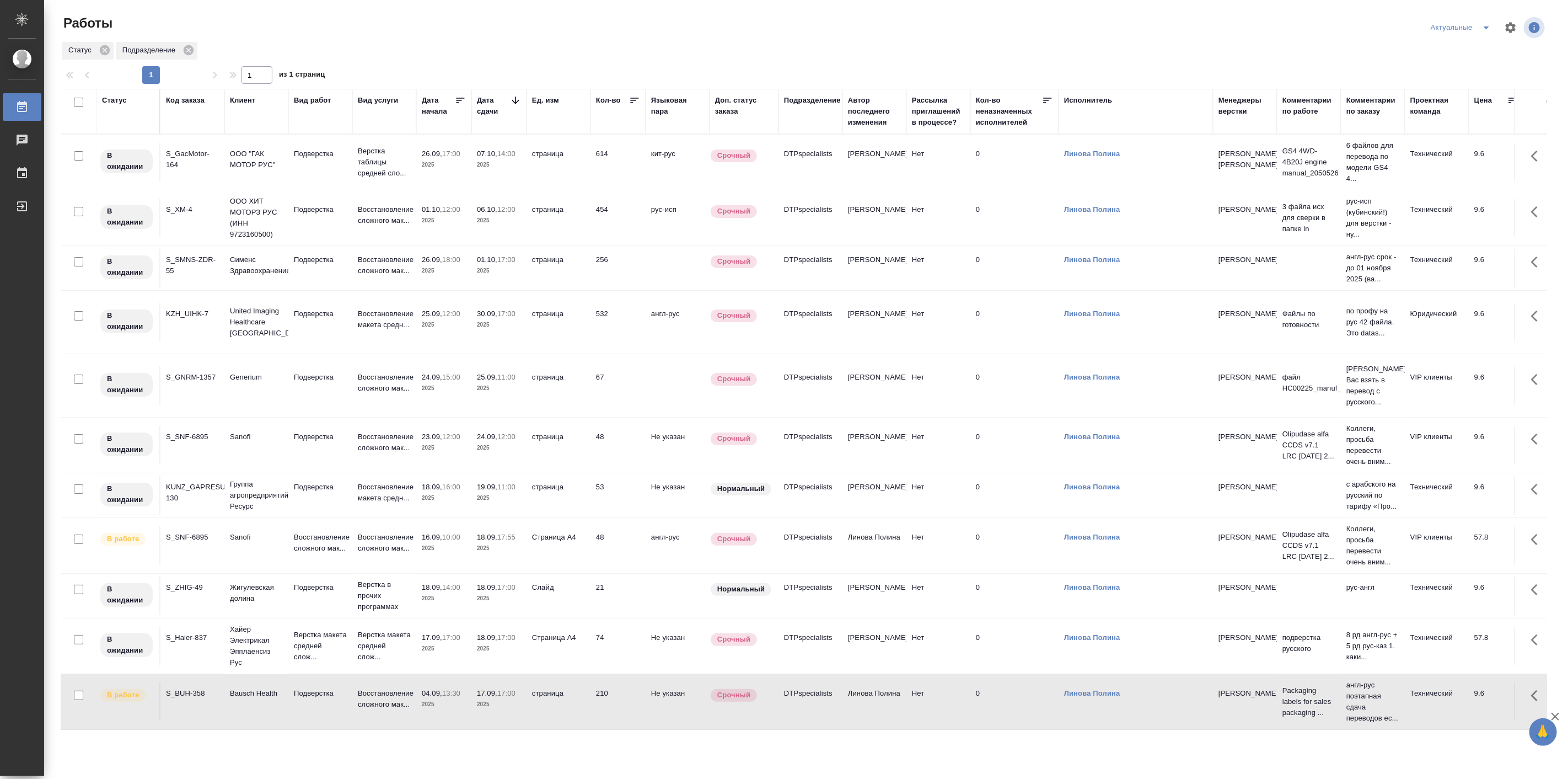
scroll to position [56, 0]
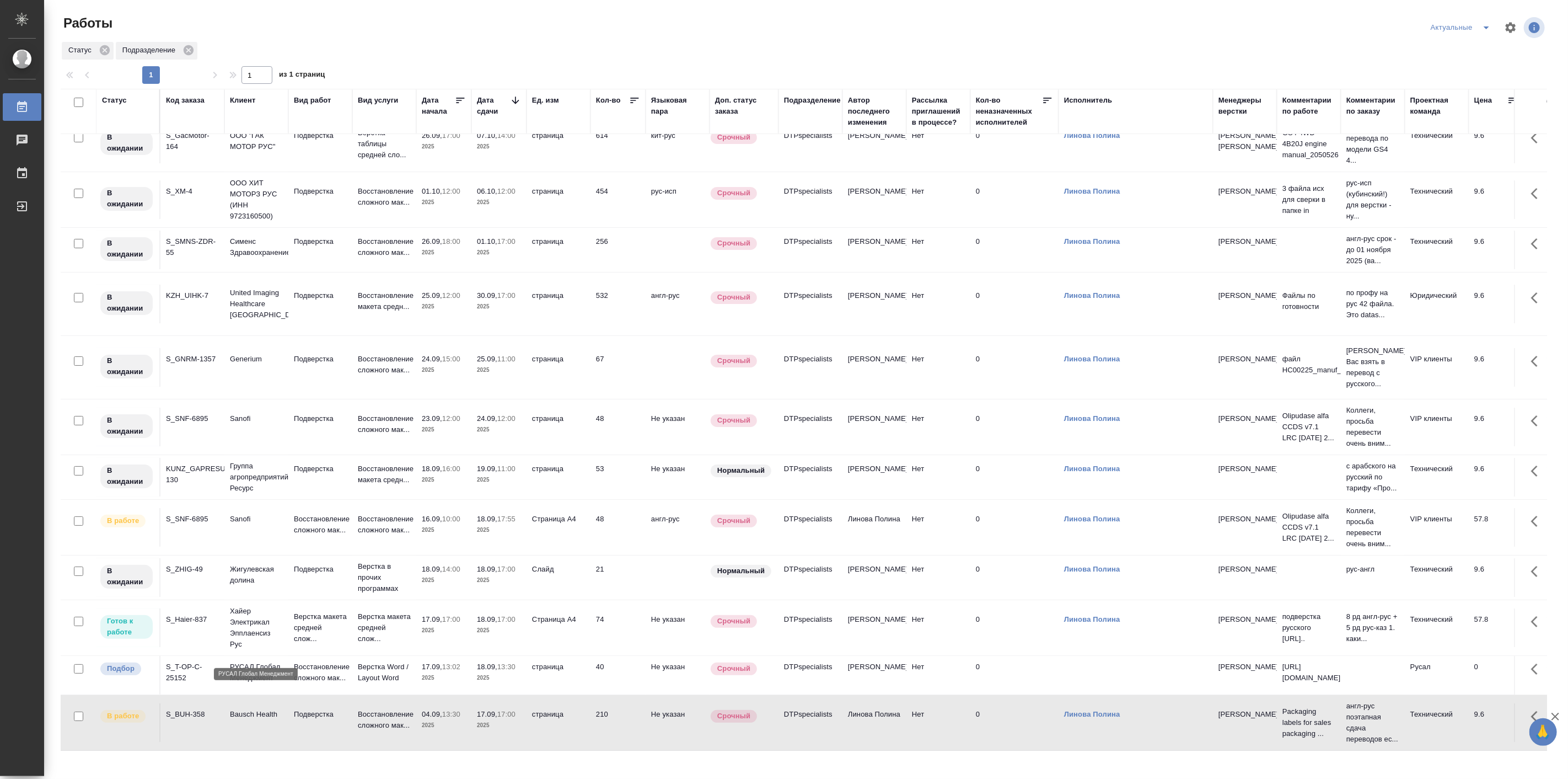
click at [235, 662] on p "РУСАЛ Глобал Менеджмент" at bounding box center [256, 673] width 53 height 22
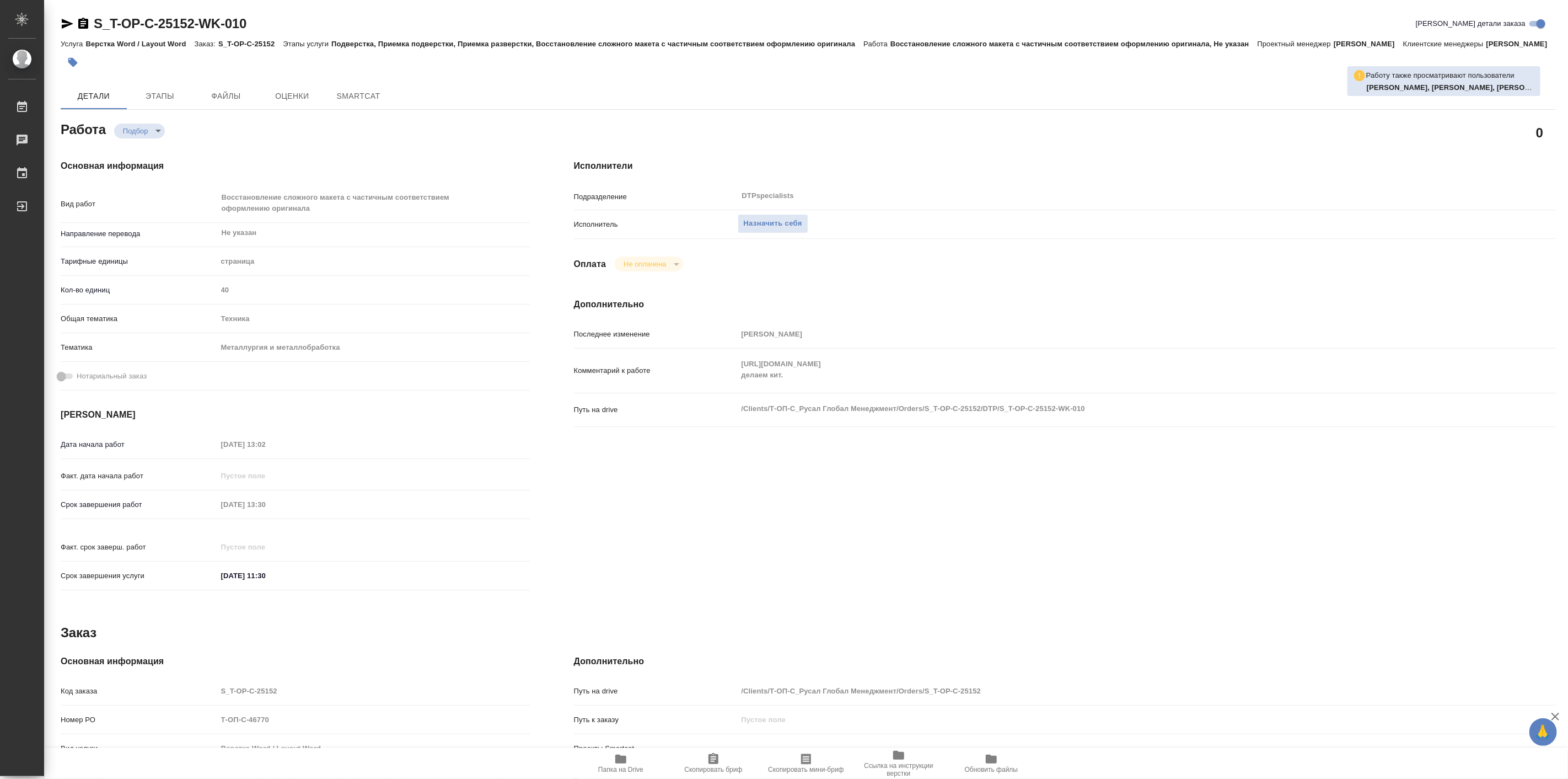
type textarea "x"
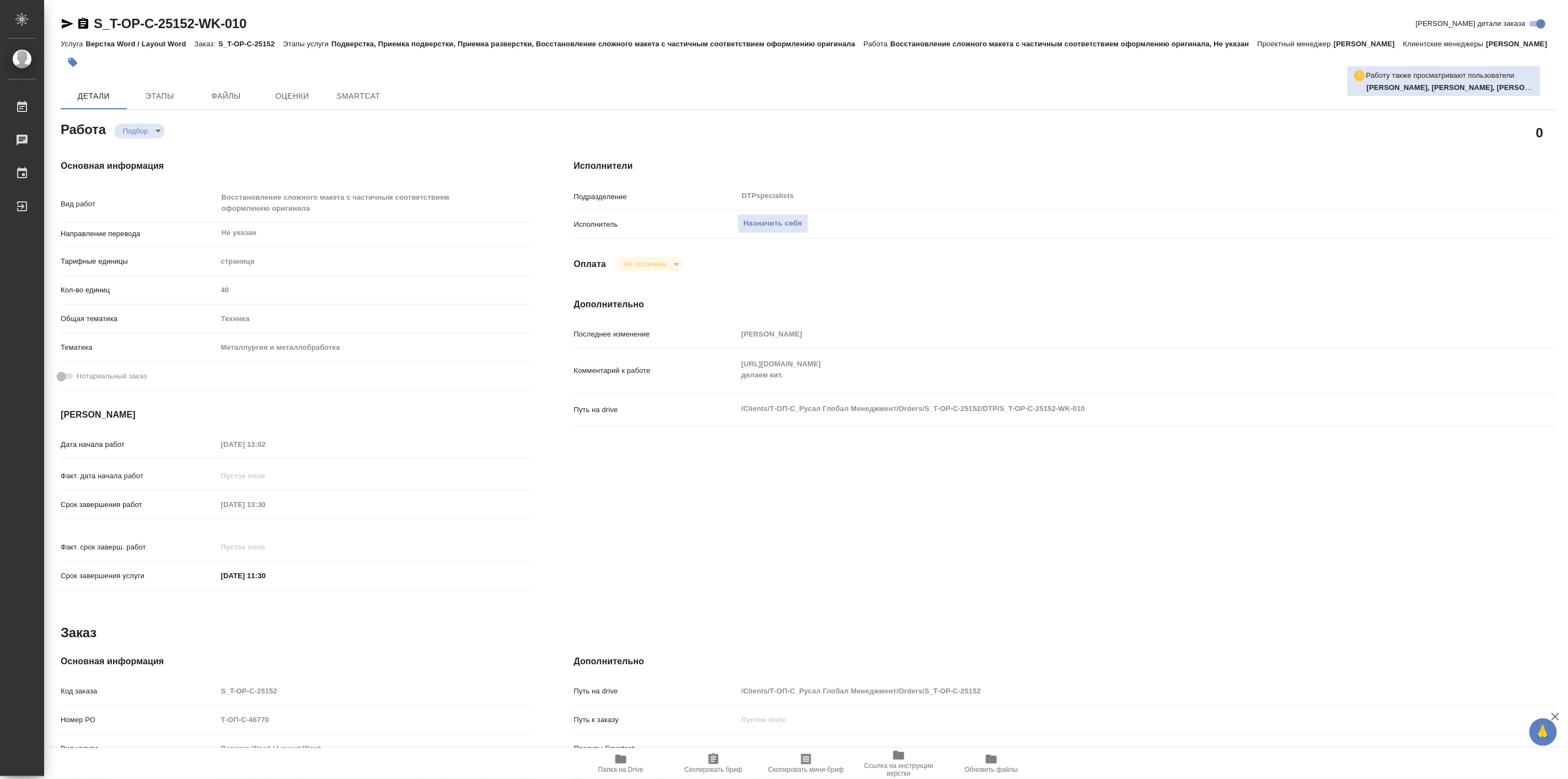
type textarea "x"
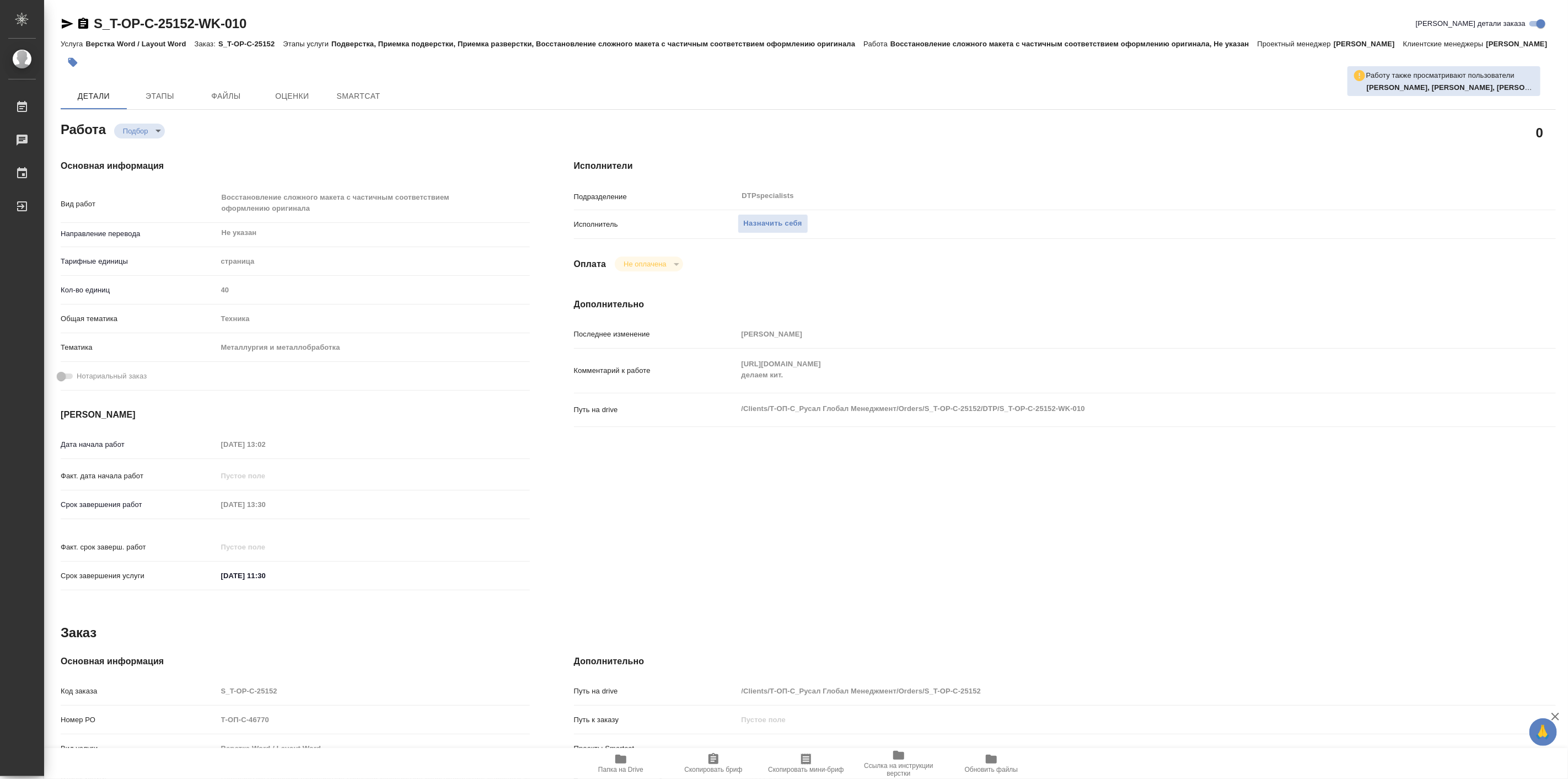
type textarea "x"
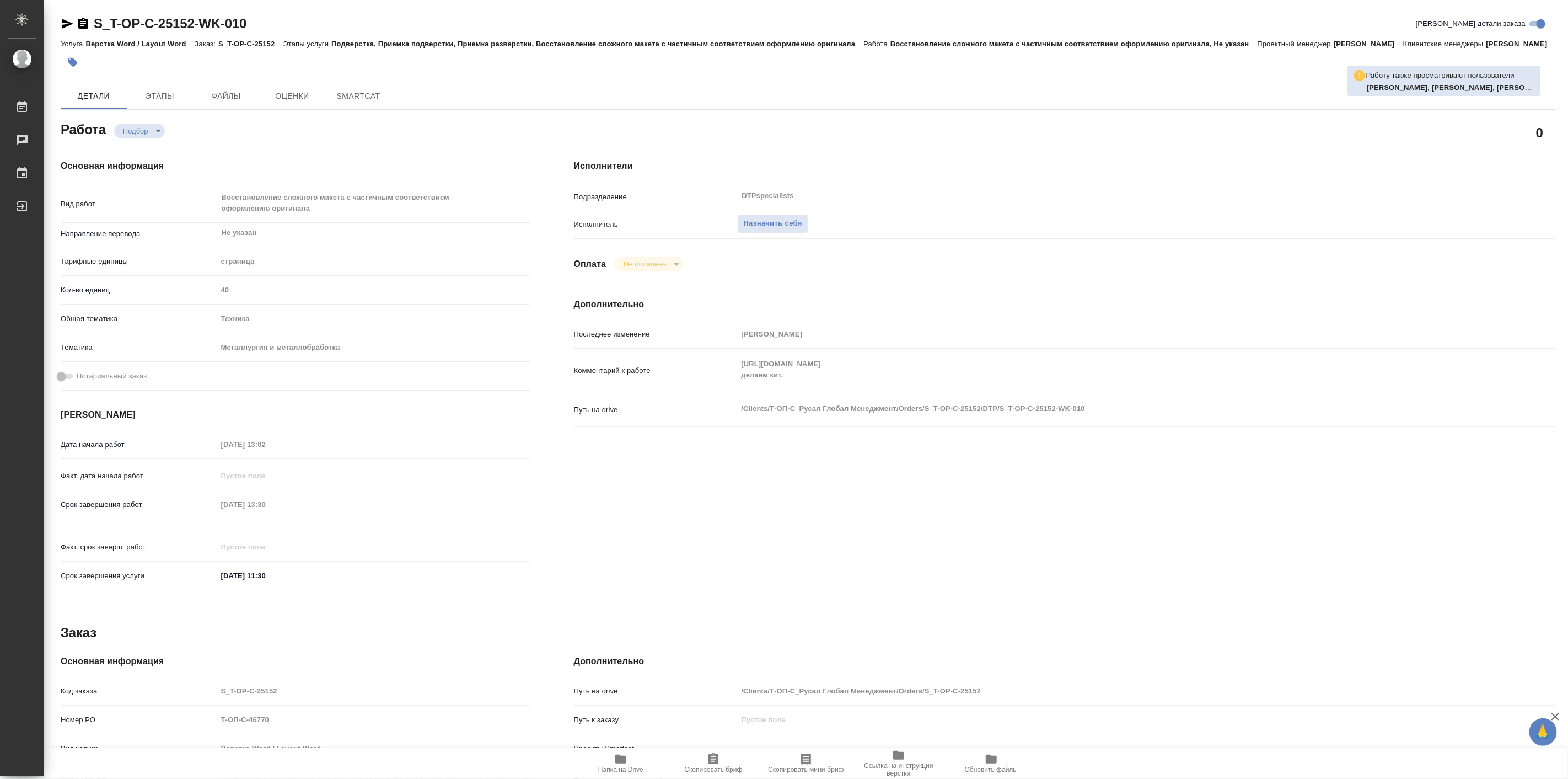
type textarea "x"
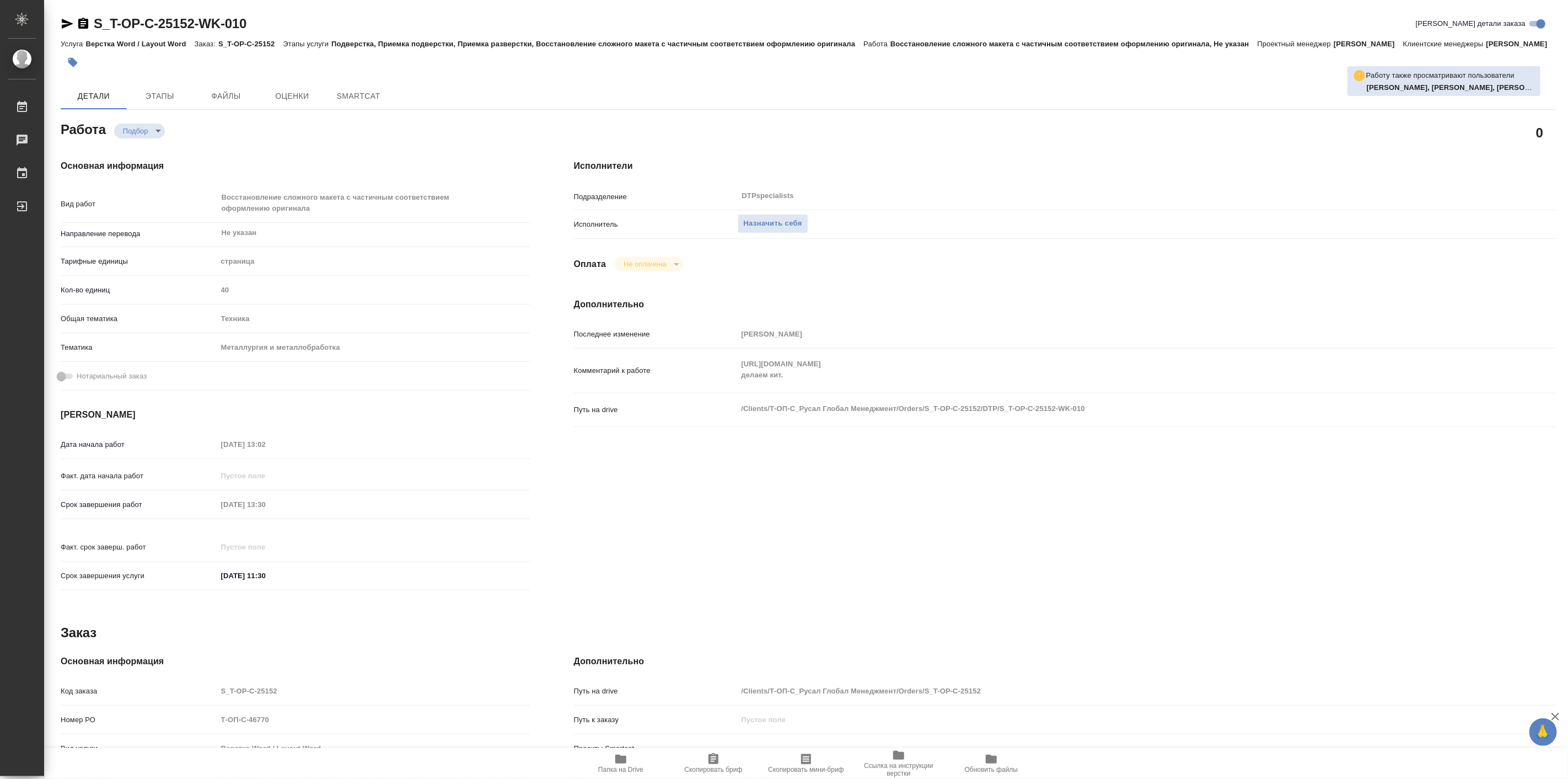
type textarea "x"
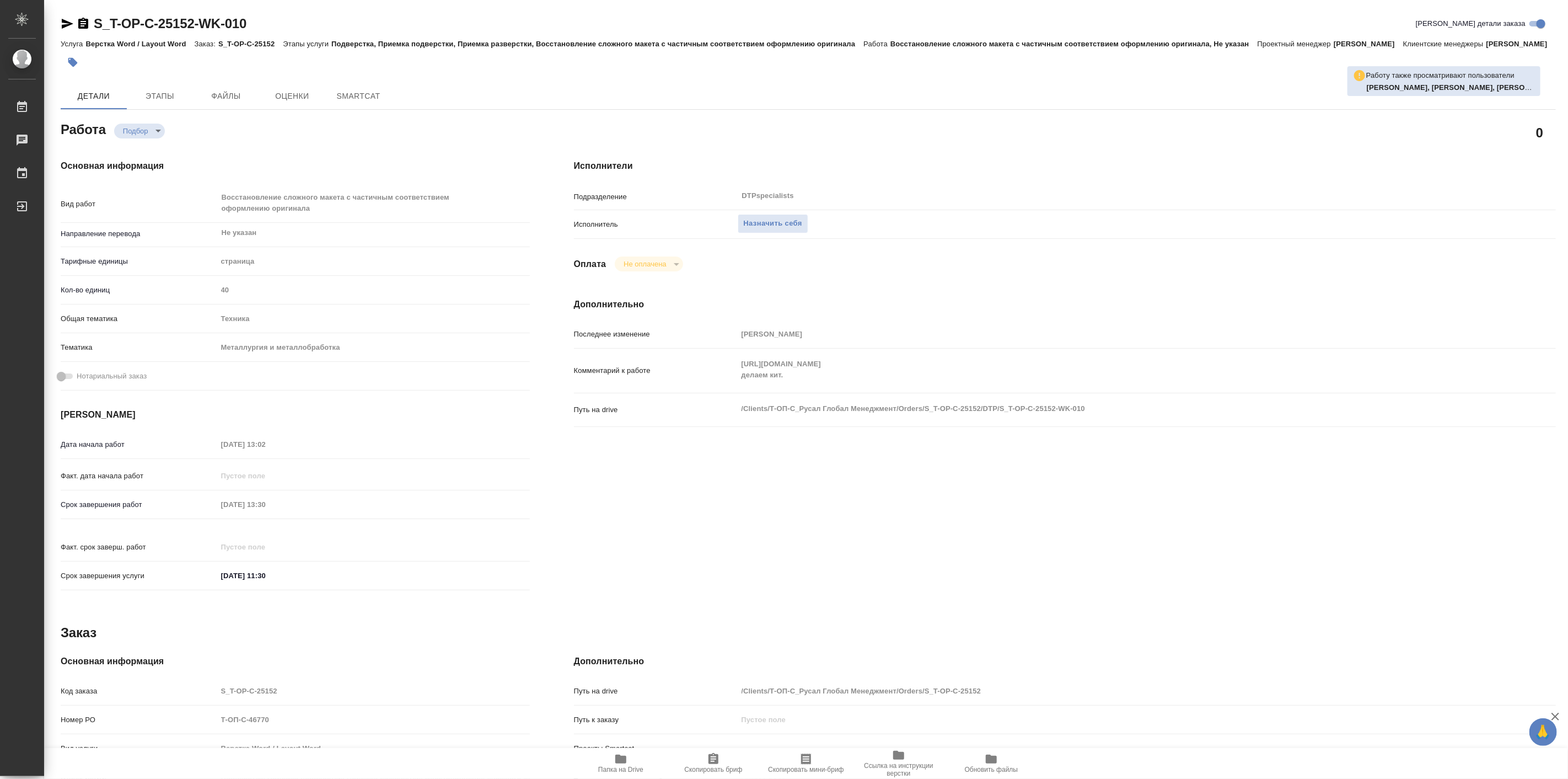
type textarea "x"
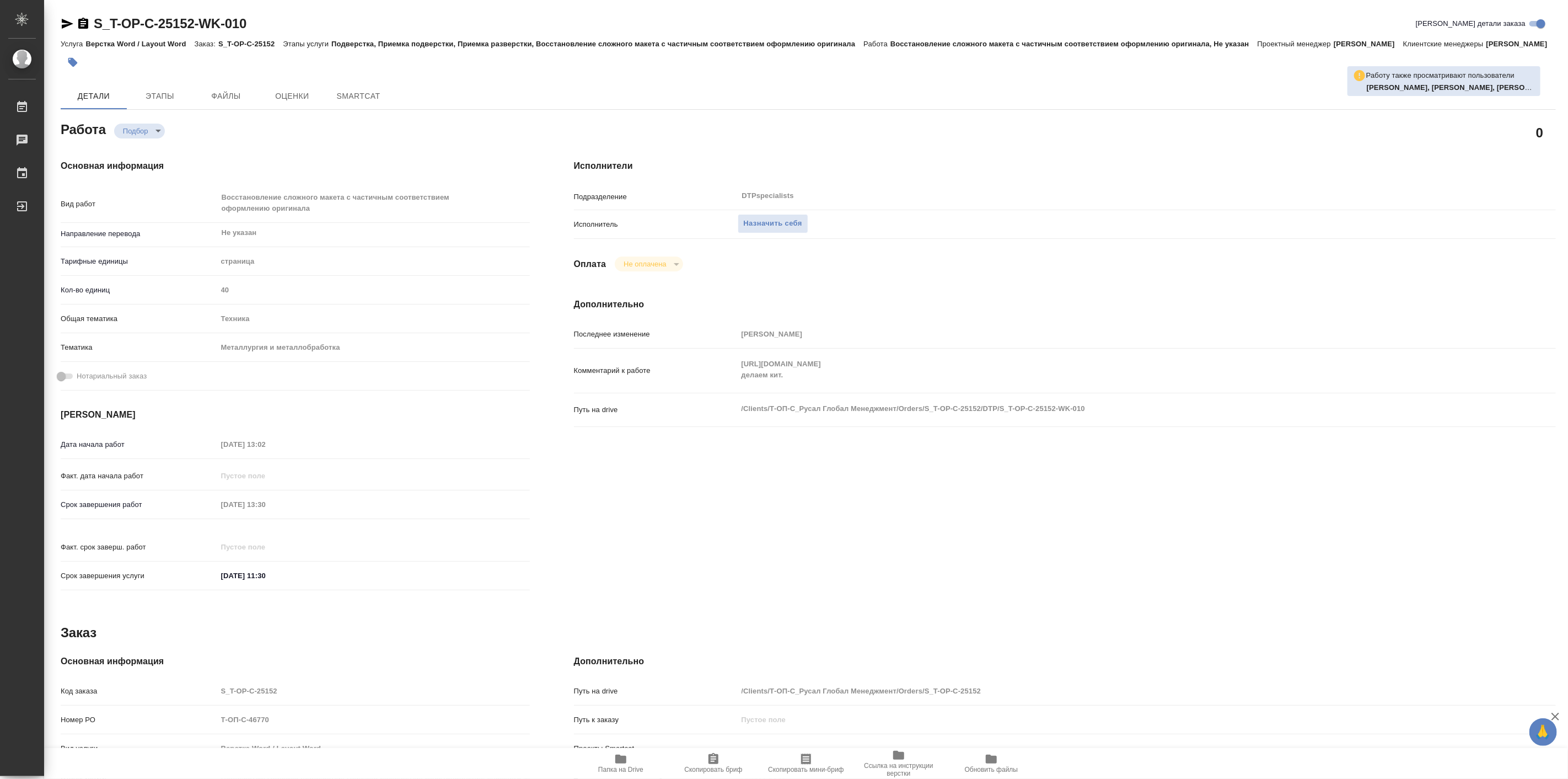
type textarea "x"
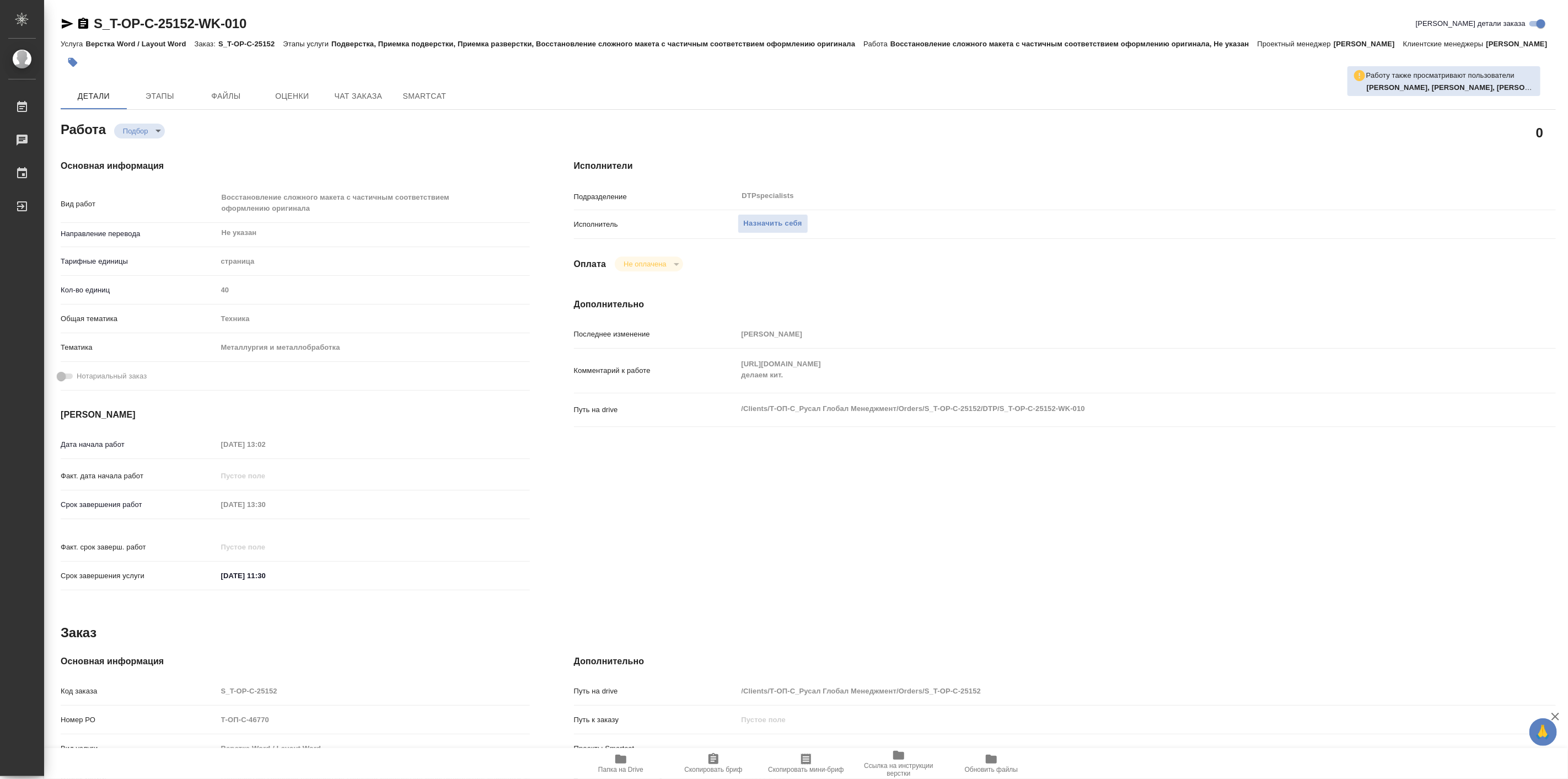
type textarea "x"
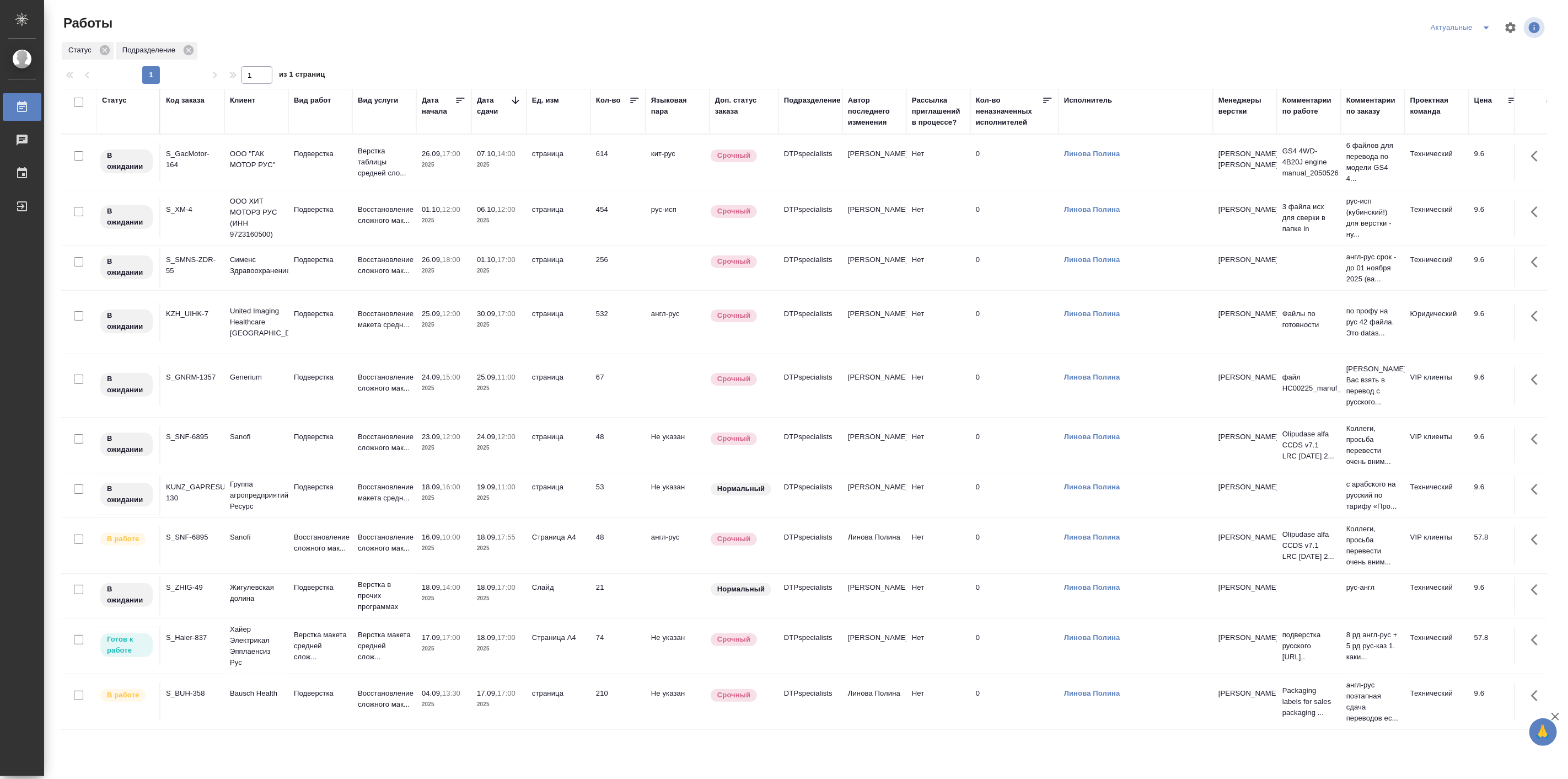
scroll to position [11, 0]
click at [270, 706] on td "Bausch Health" at bounding box center [256, 701] width 64 height 39
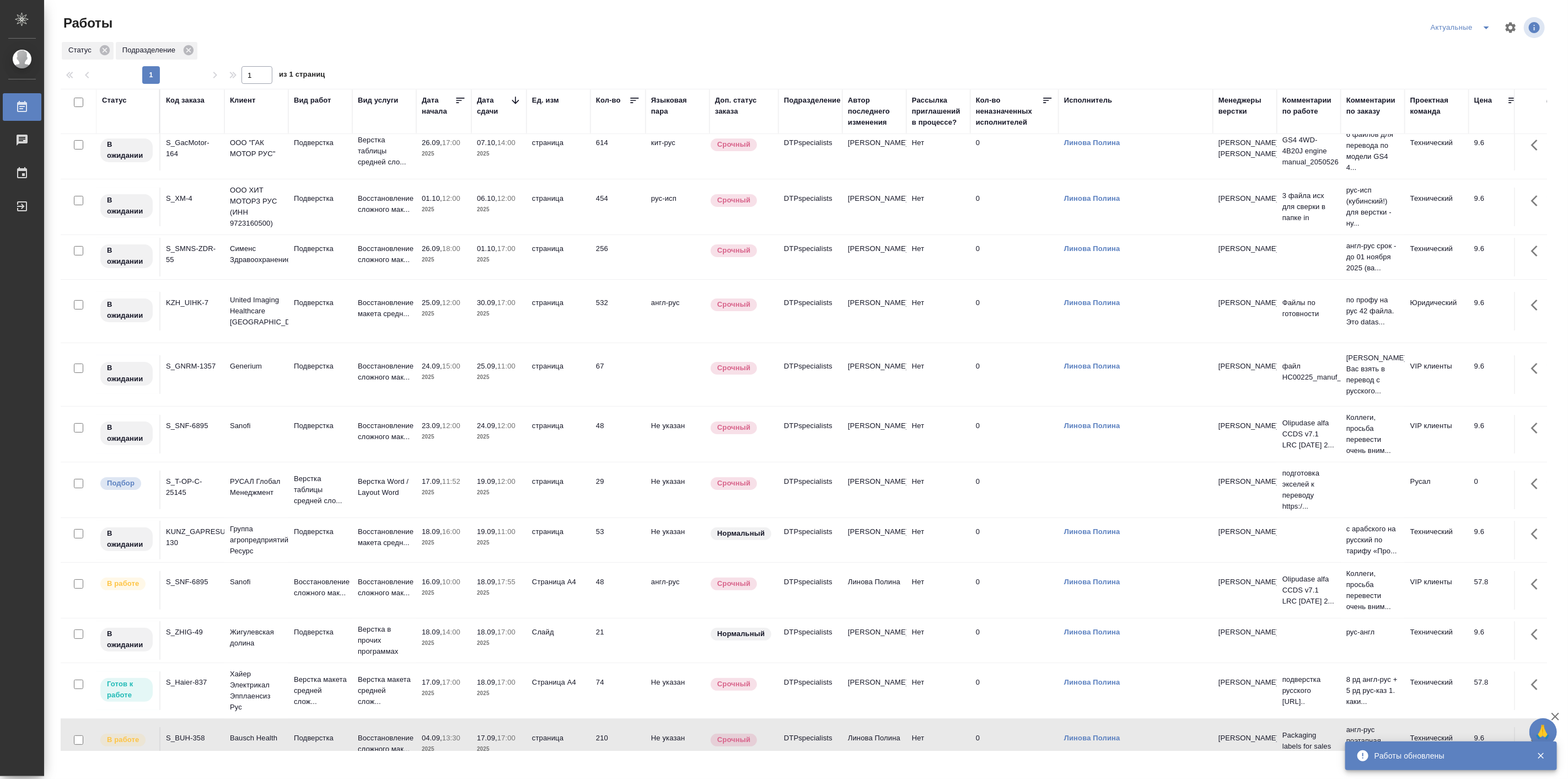
scroll to position [56, 0]
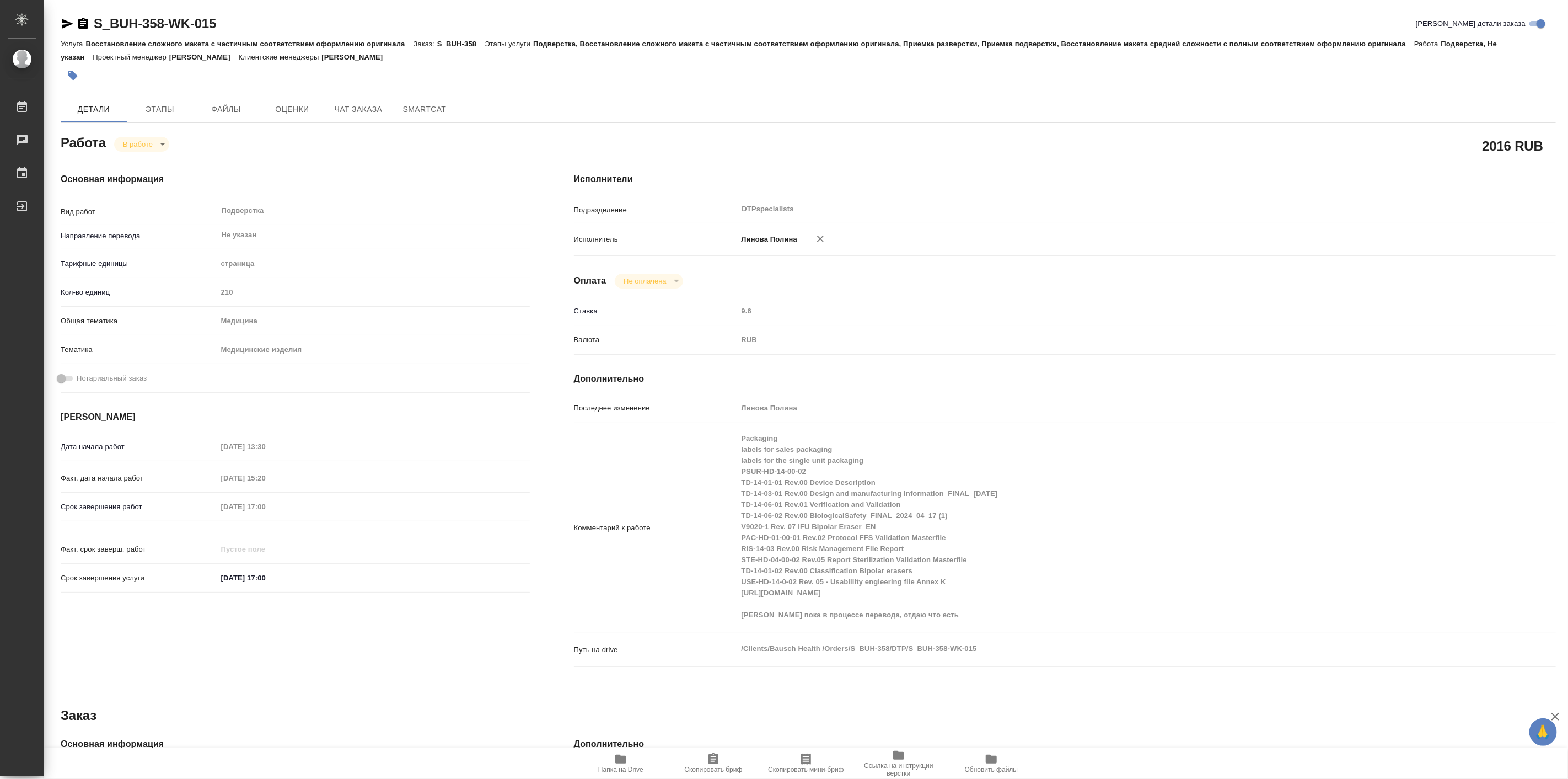
type textarea "x"
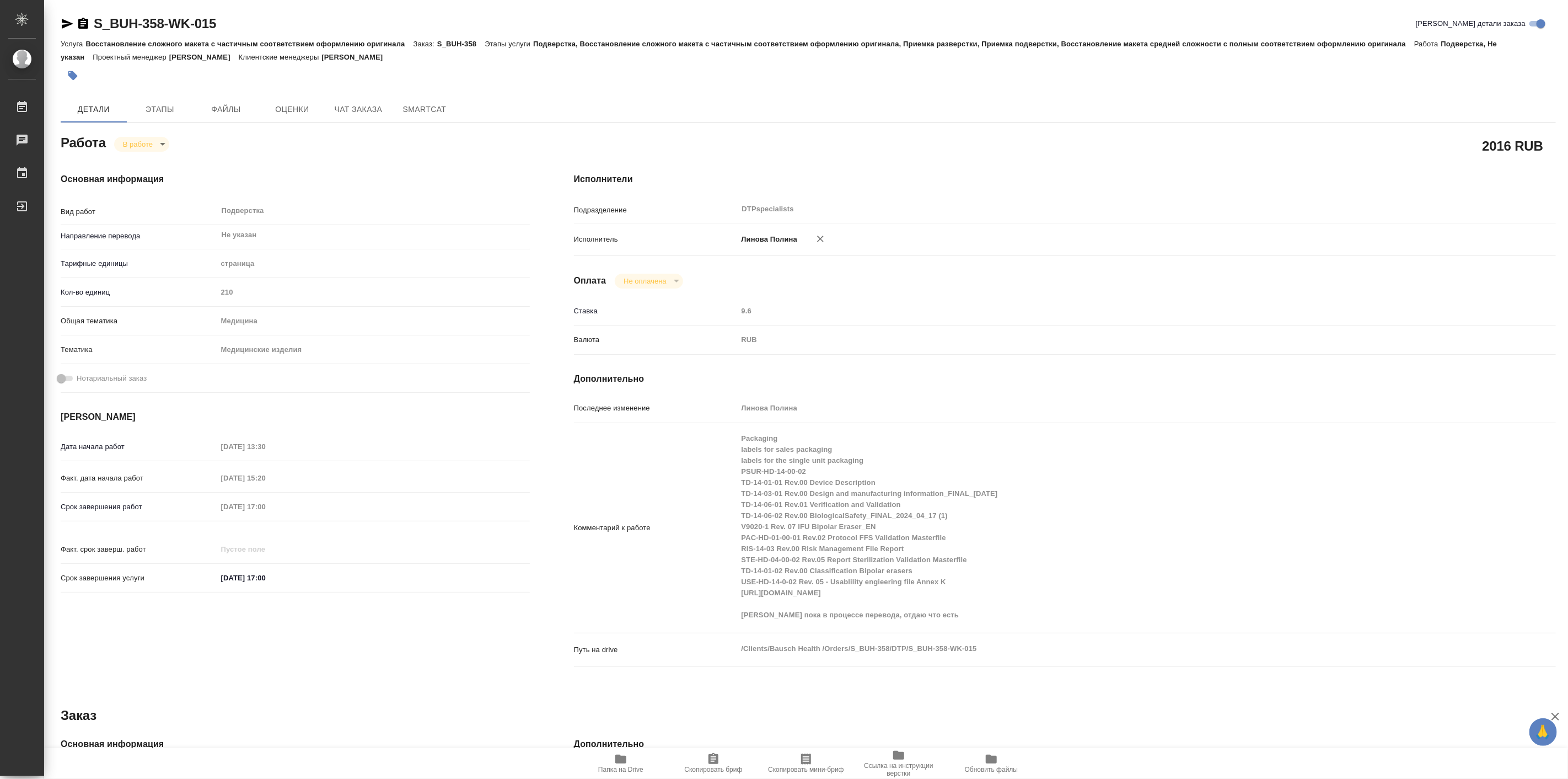
type textarea "x"
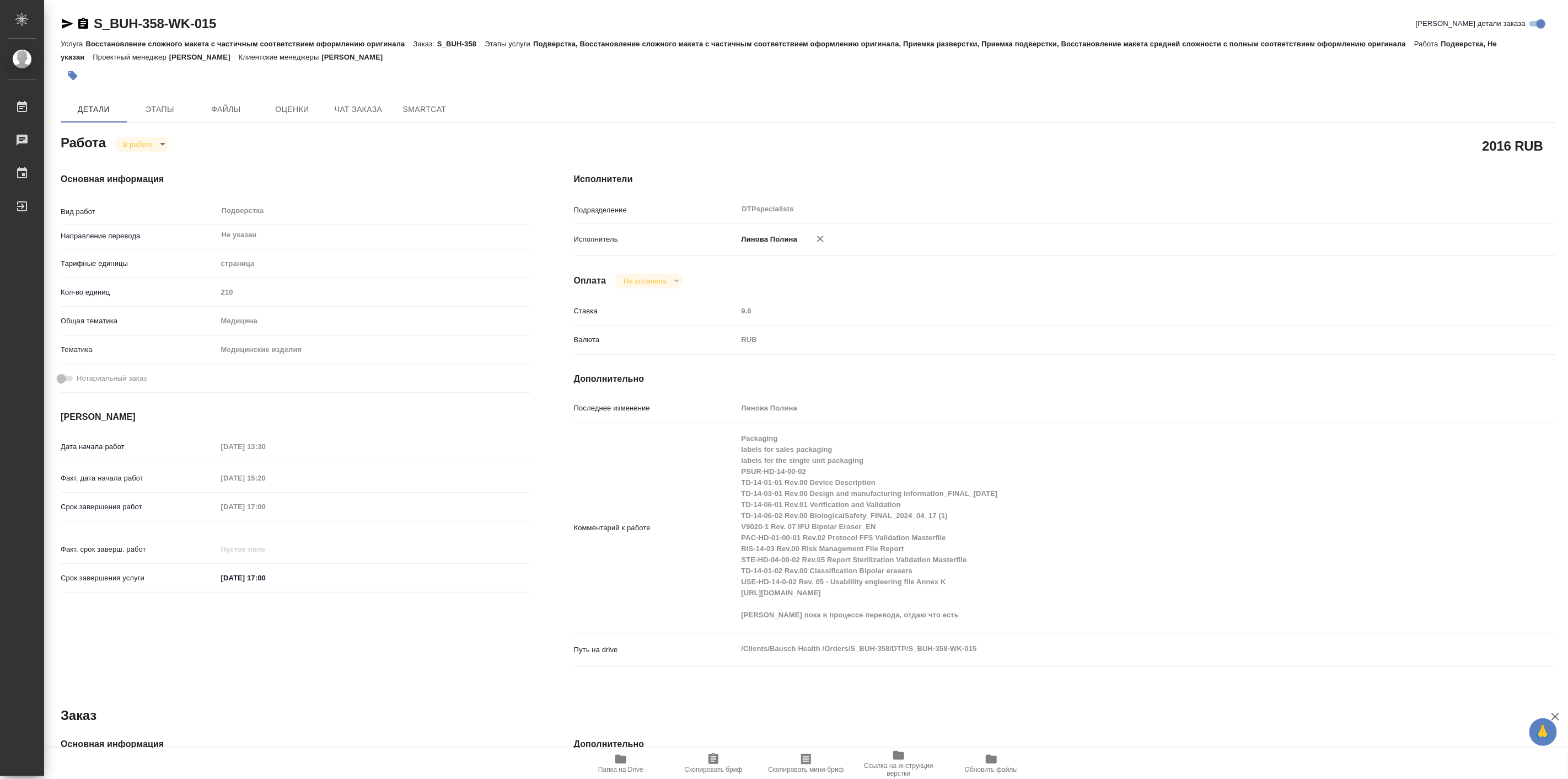
type textarea "x"
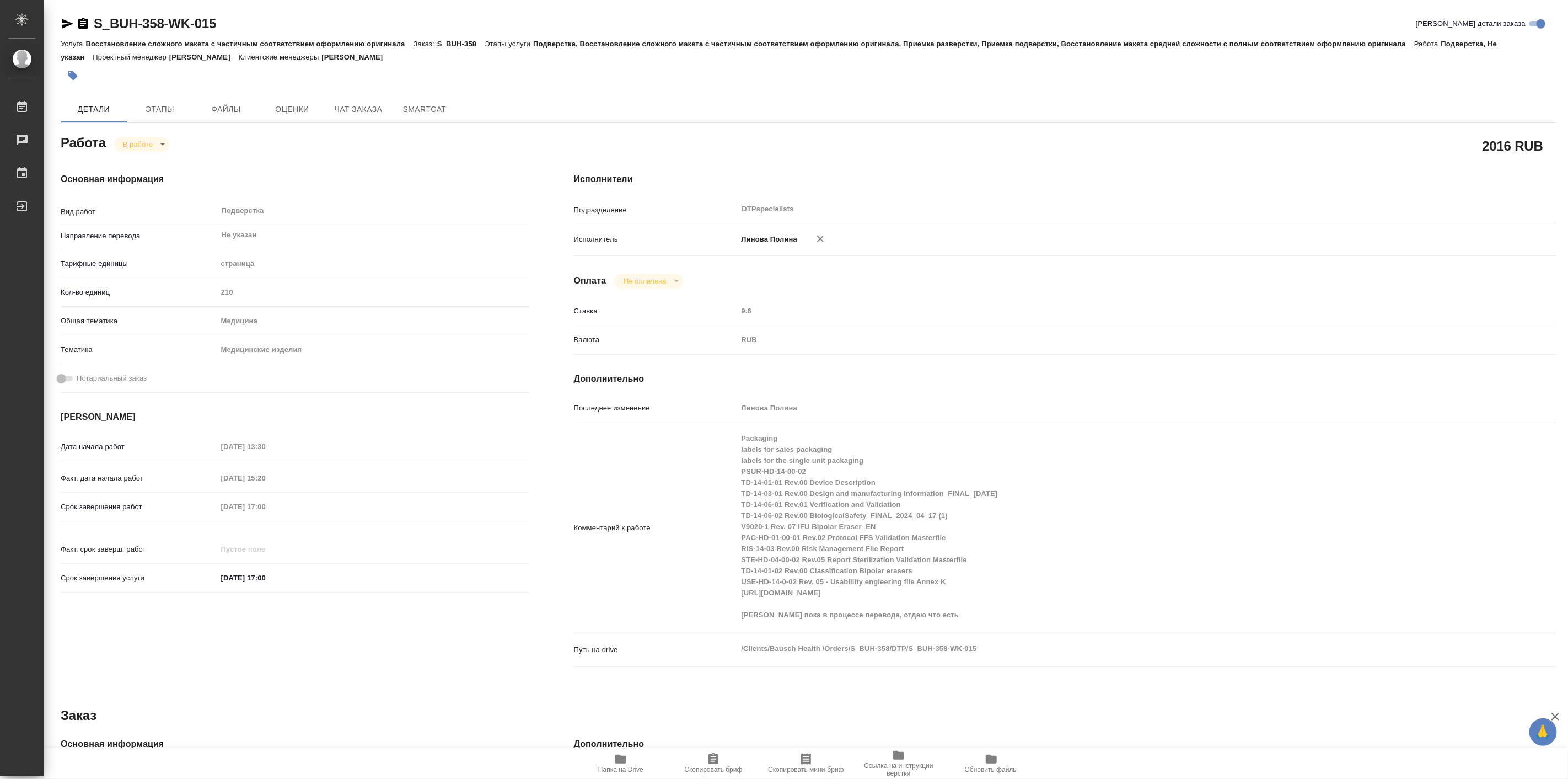
type textarea "x"
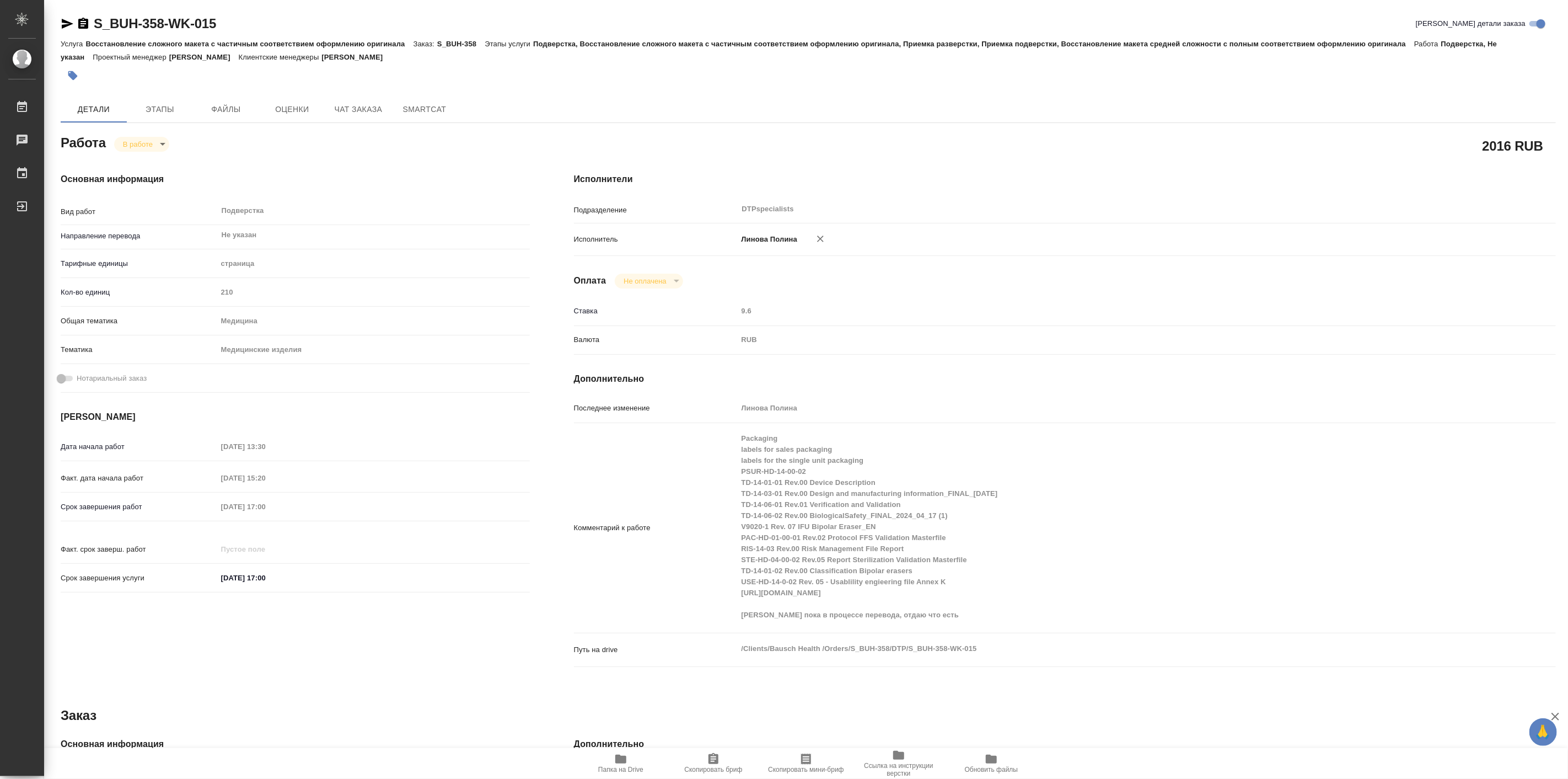
type textarea "x"
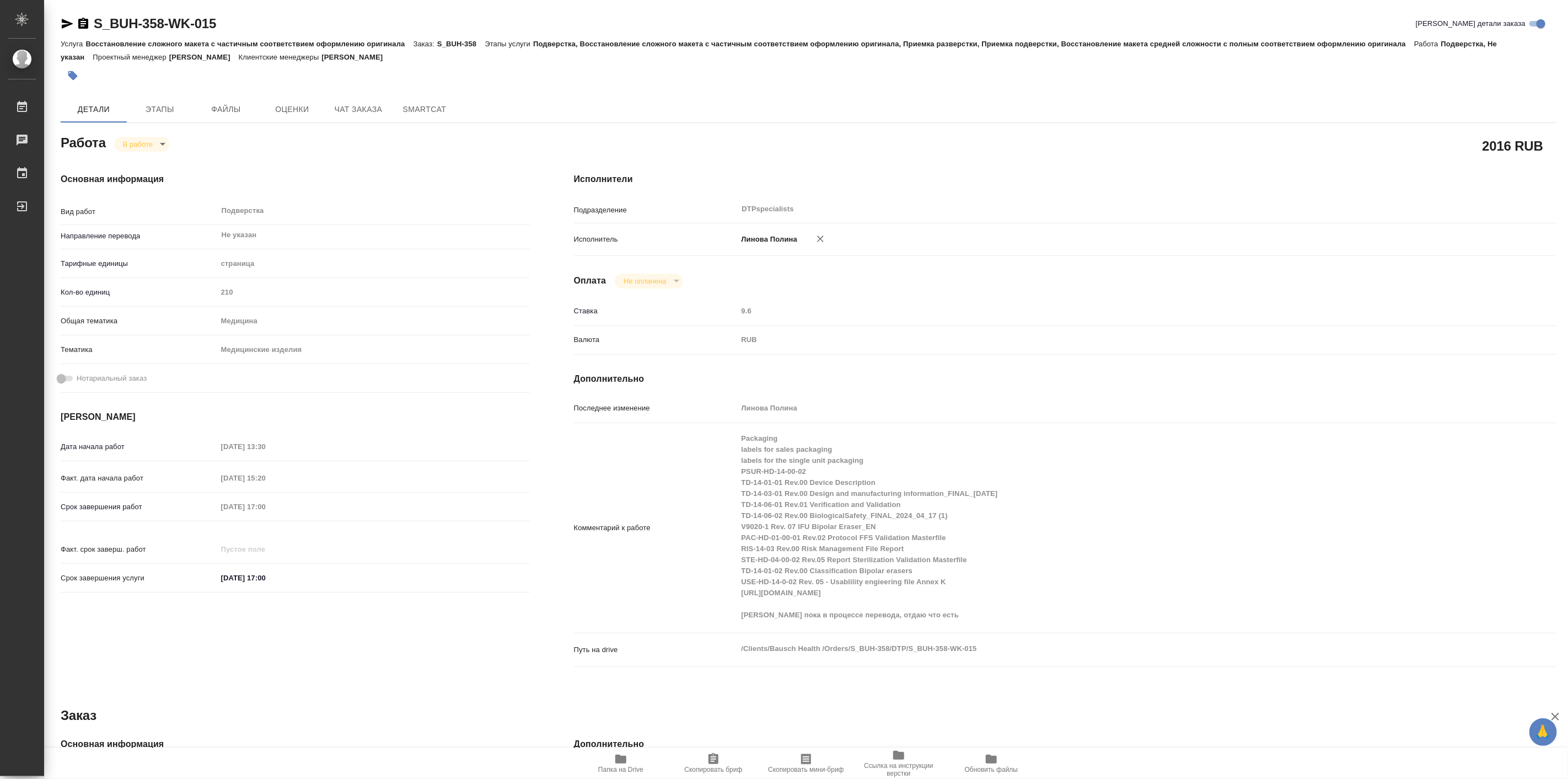
type textarea "x"
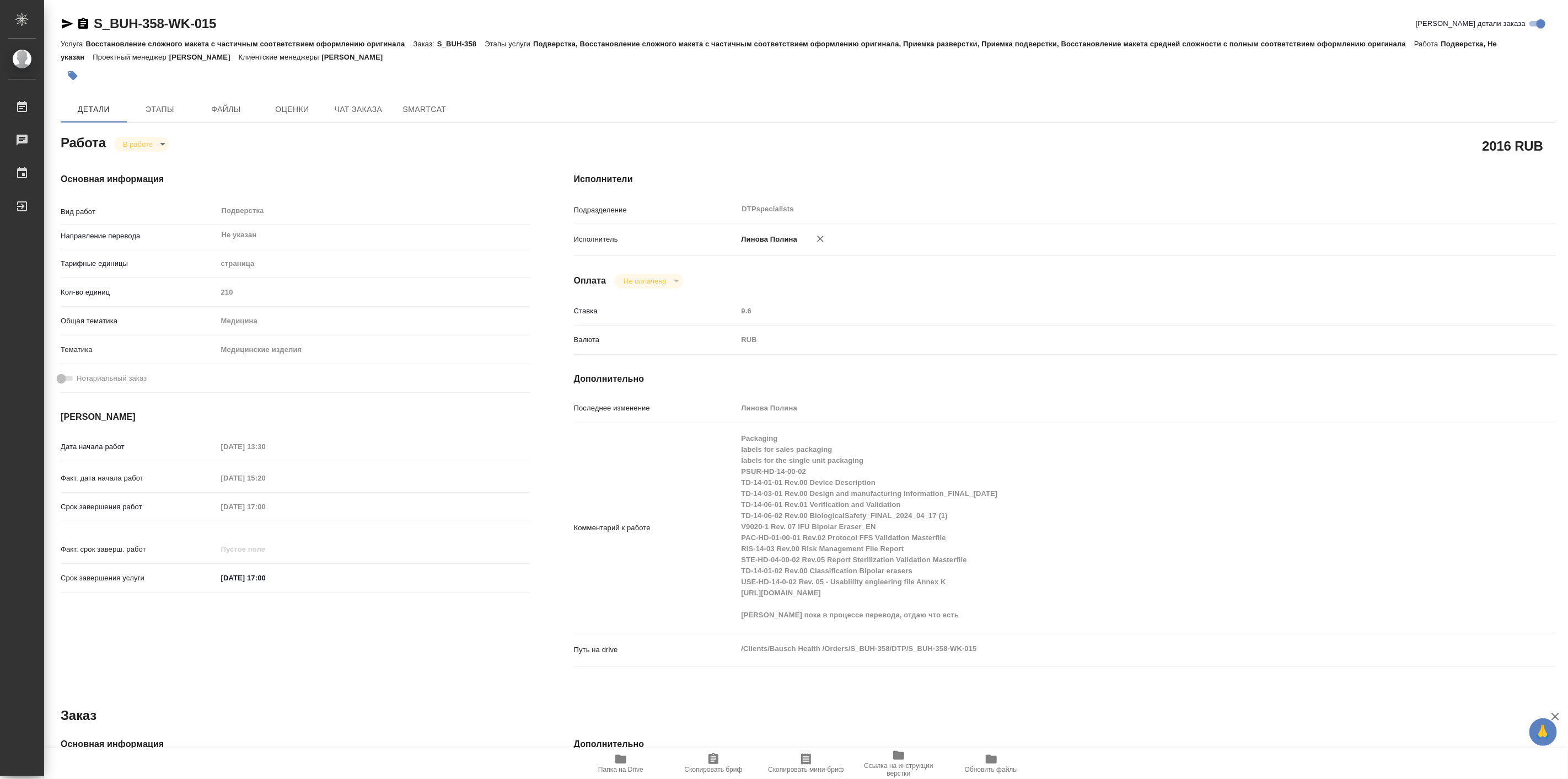
type textarea "x"
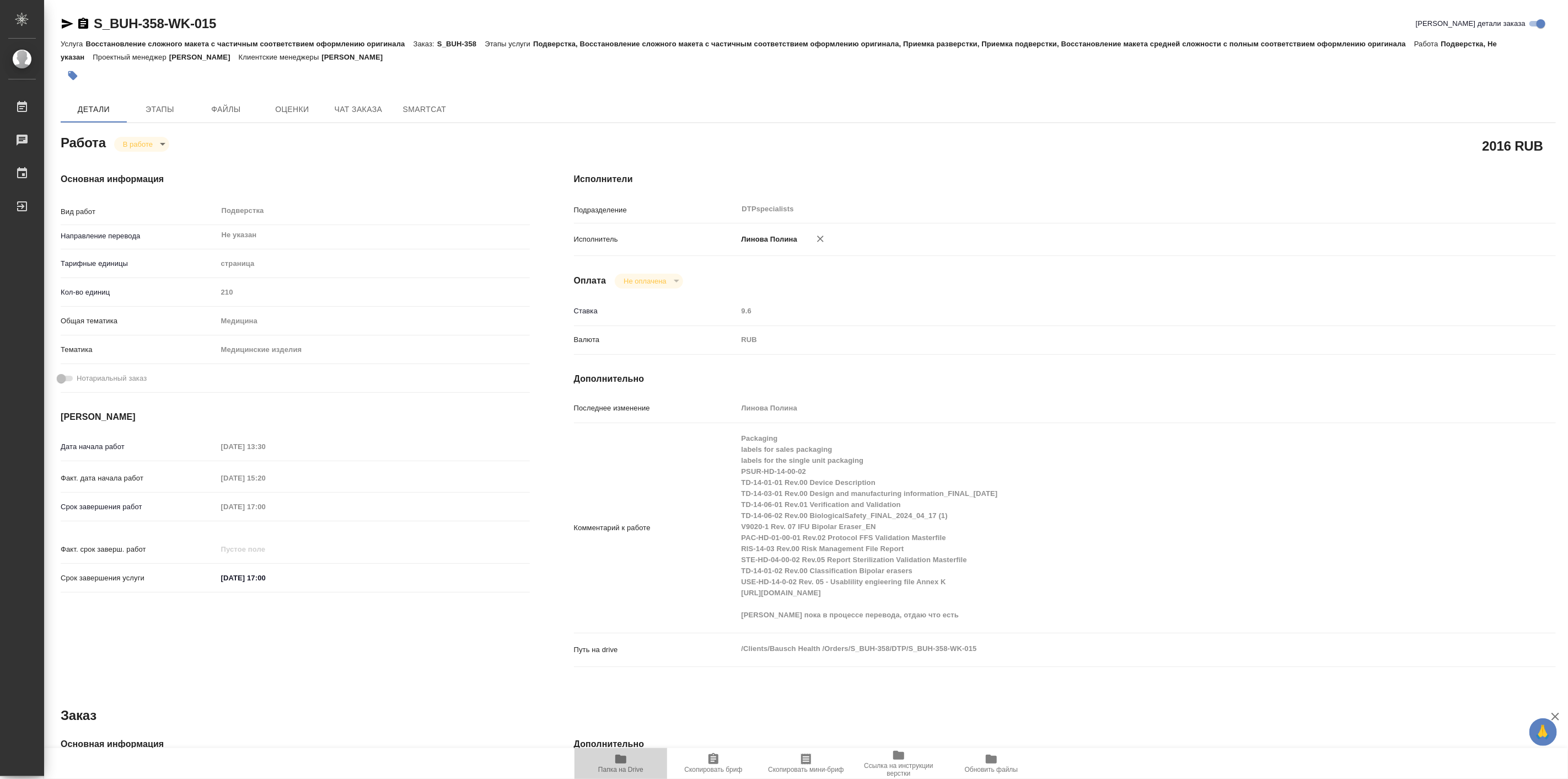
click at [617, 761] on icon "button" at bounding box center [620, 759] width 11 height 9
